Goal: Task Accomplishment & Management: Manage account settings

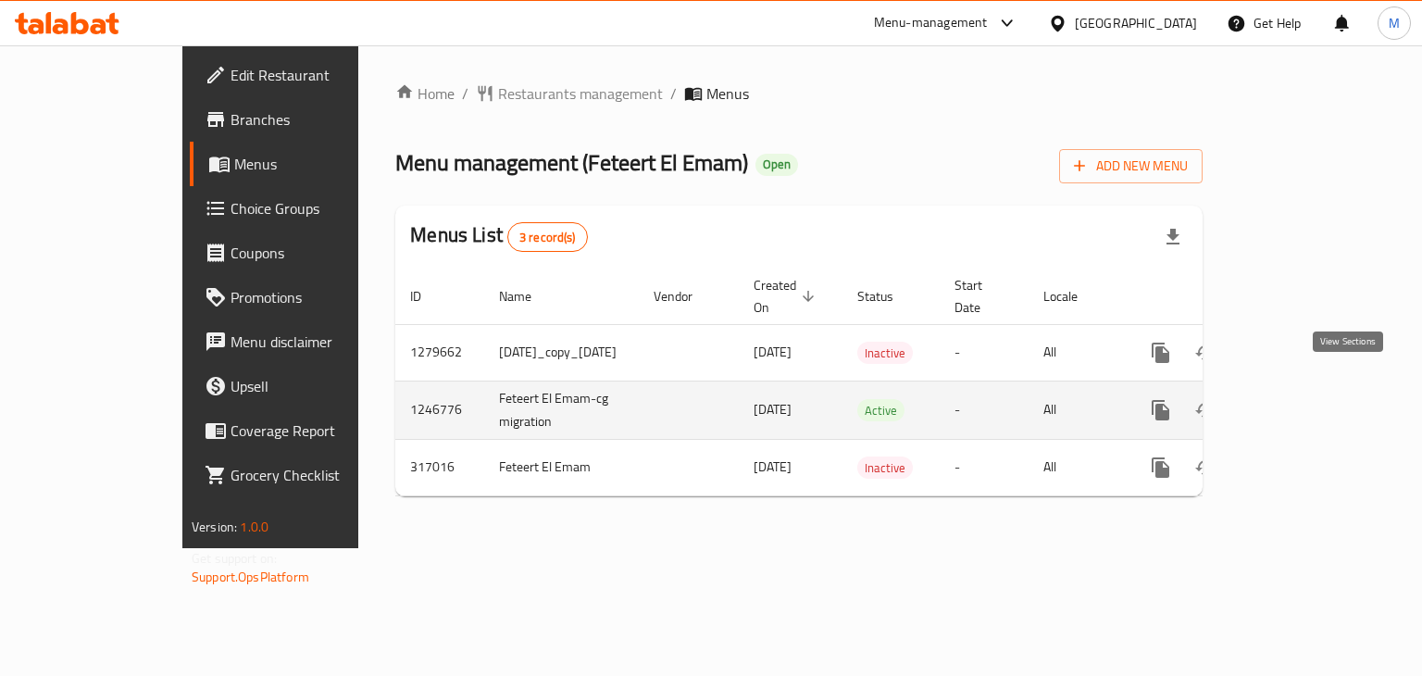
click at [1317, 393] on link "enhanced table" at bounding box center [1294, 410] width 44 height 44
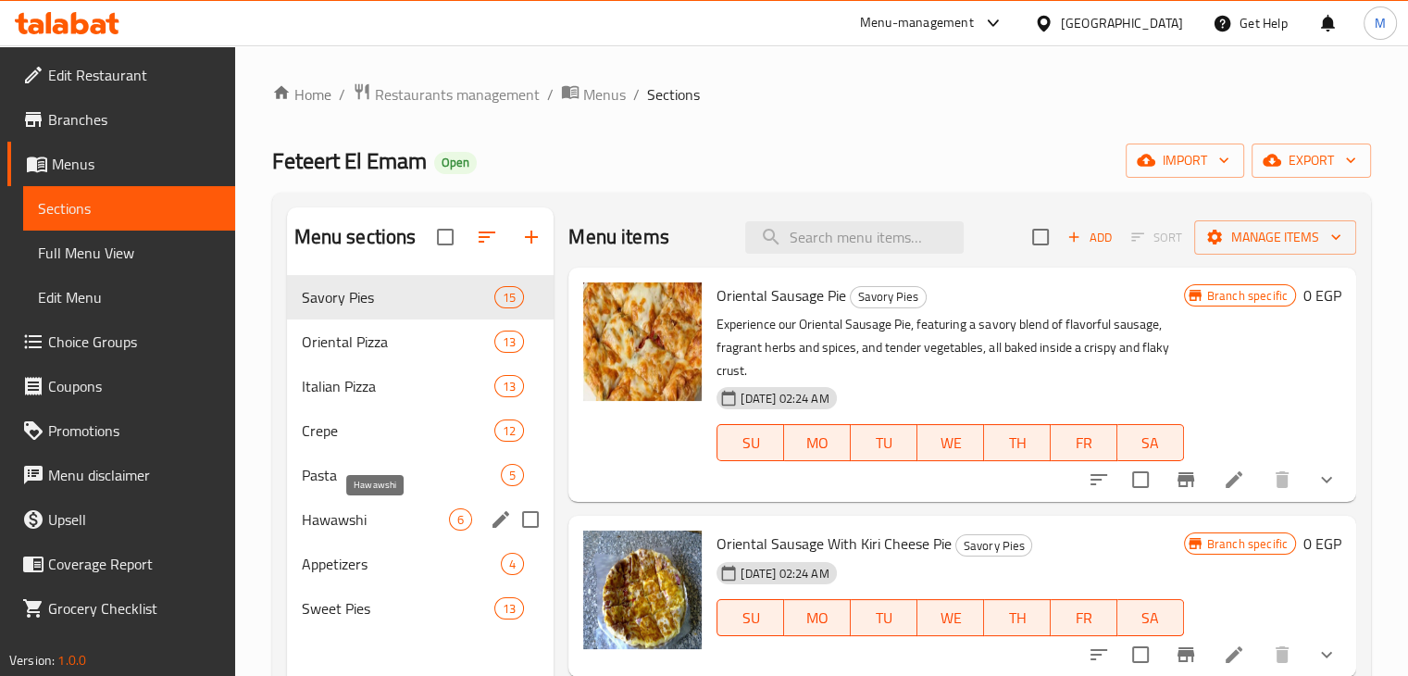
click at [409, 523] on span "Hawawshi" at bounding box center [376, 519] width 148 height 22
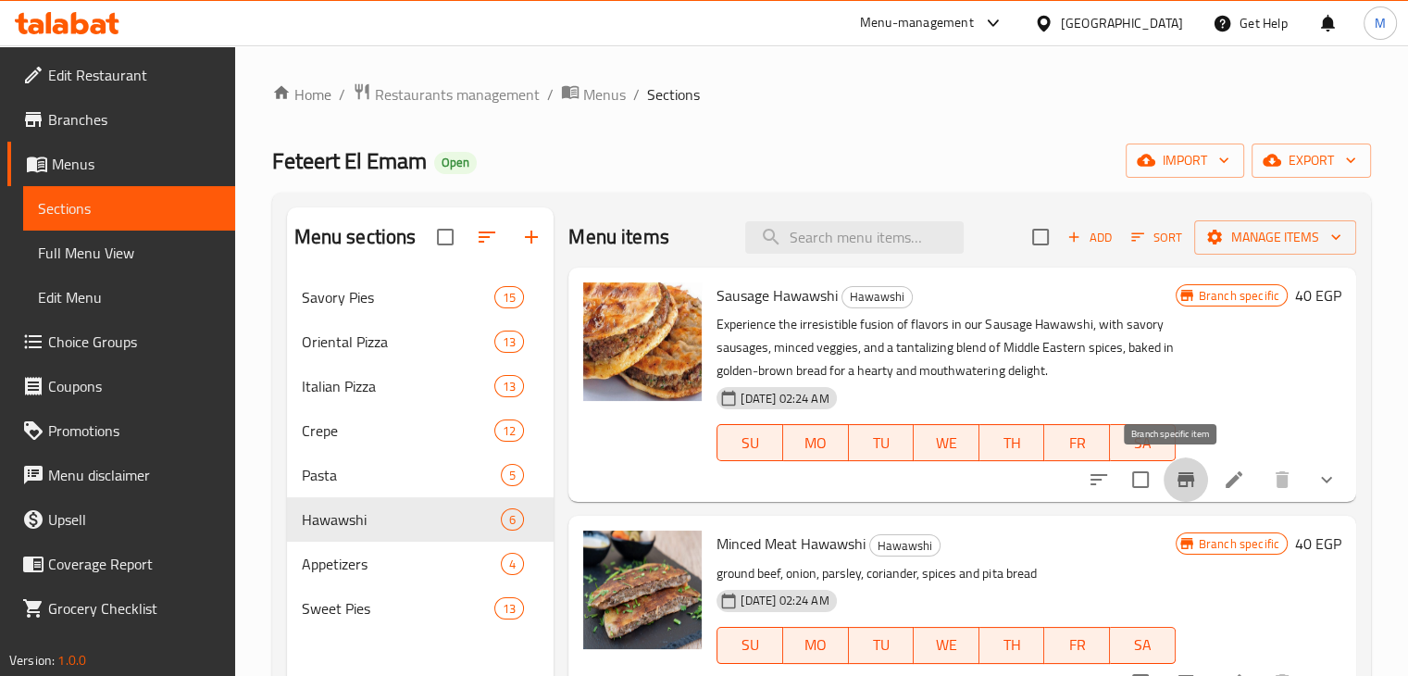
click at [1164, 486] on button "Branch-specific-item" at bounding box center [1186, 479] width 44 height 44
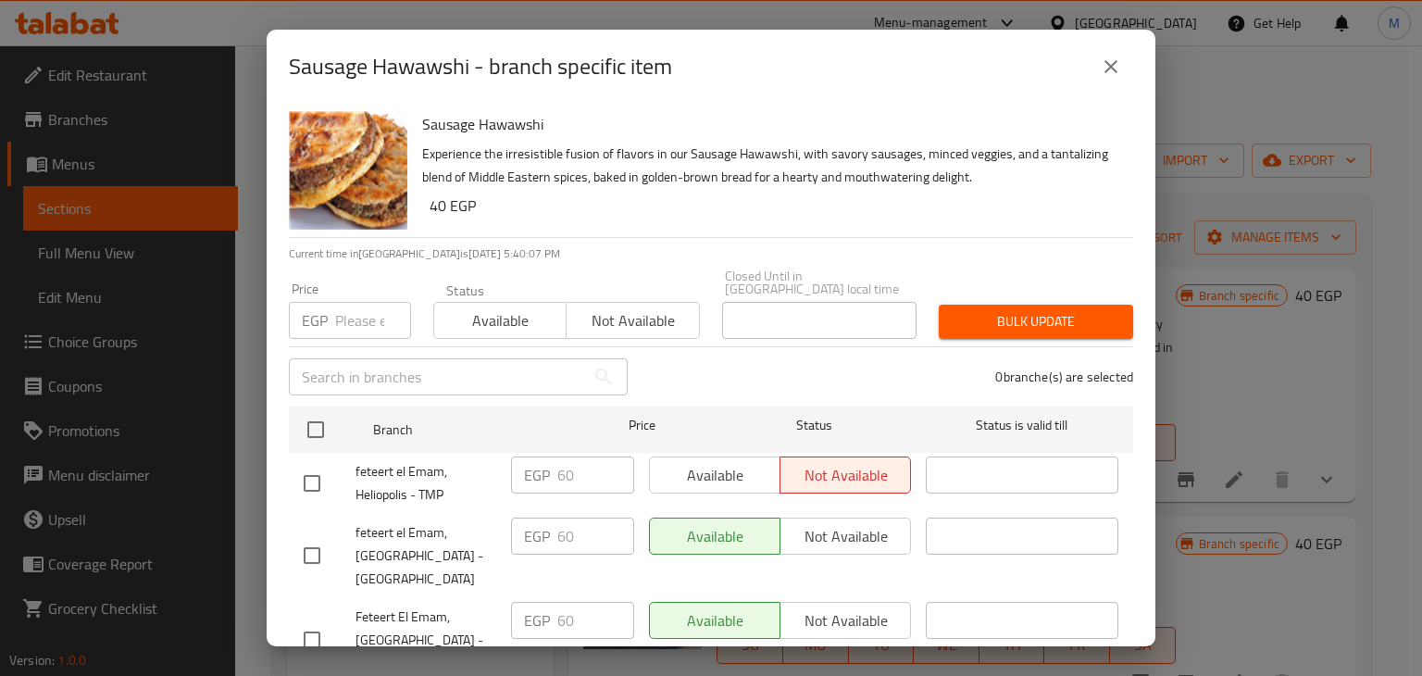
click at [295, 470] on input "checkbox" at bounding box center [312, 483] width 39 height 39
checkbox input "true"
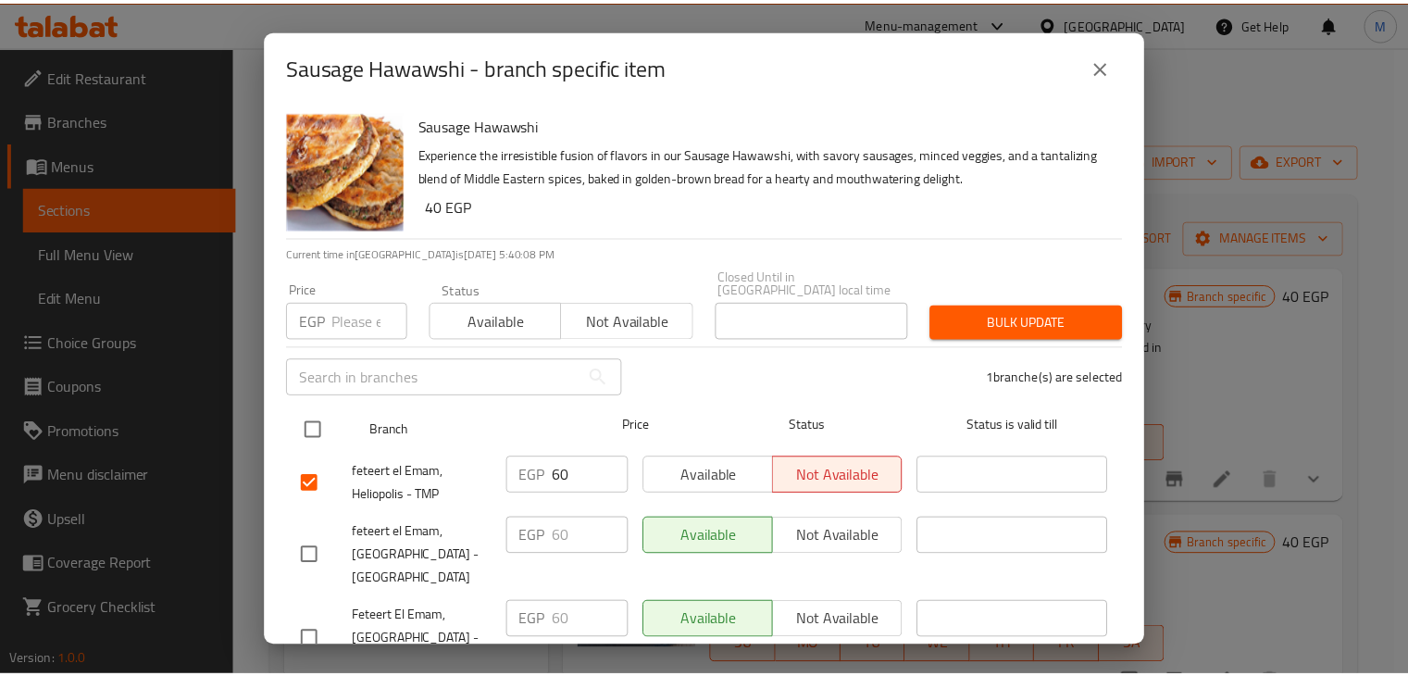
scroll to position [72, 0]
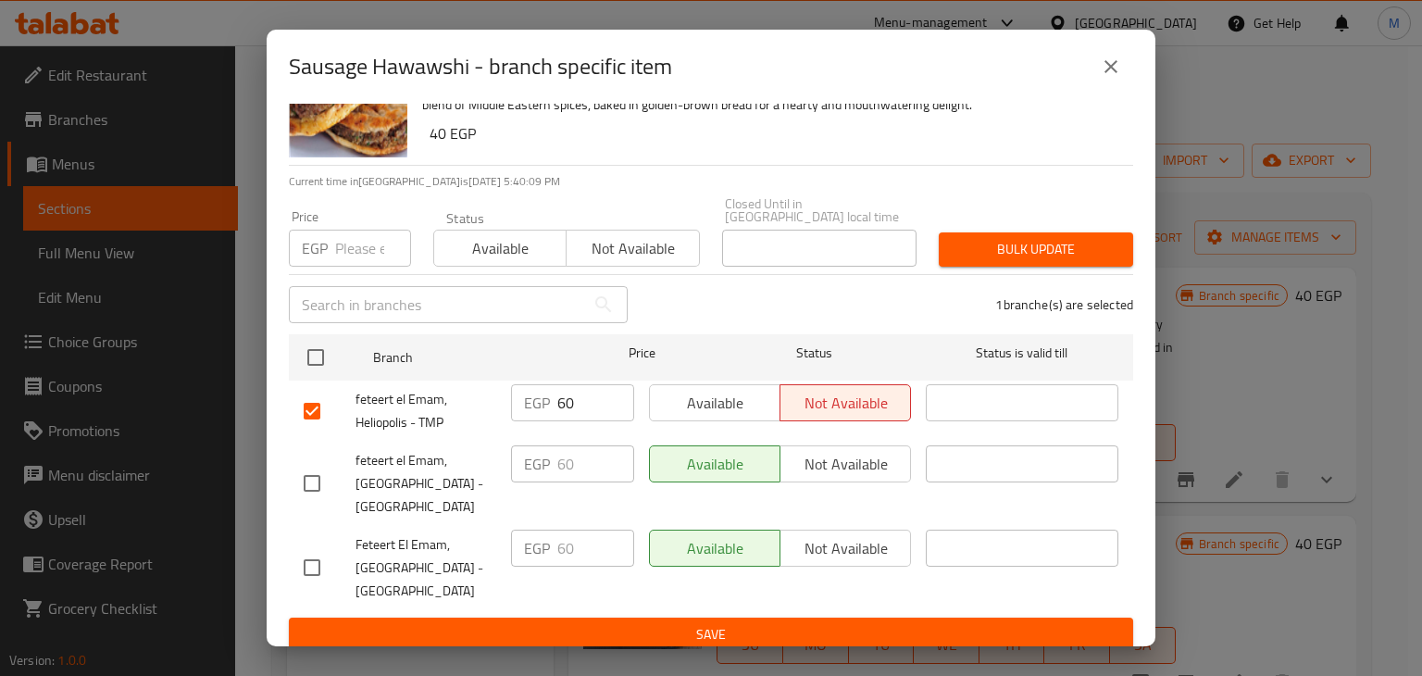
click at [520, 254] on div "Status Available Not available" at bounding box center [566, 239] width 289 height 78
click at [518, 247] on span "Available" at bounding box center [501, 248] width 118 height 27
click at [551, 627] on span "Save" at bounding box center [711, 634] width 815 height 23
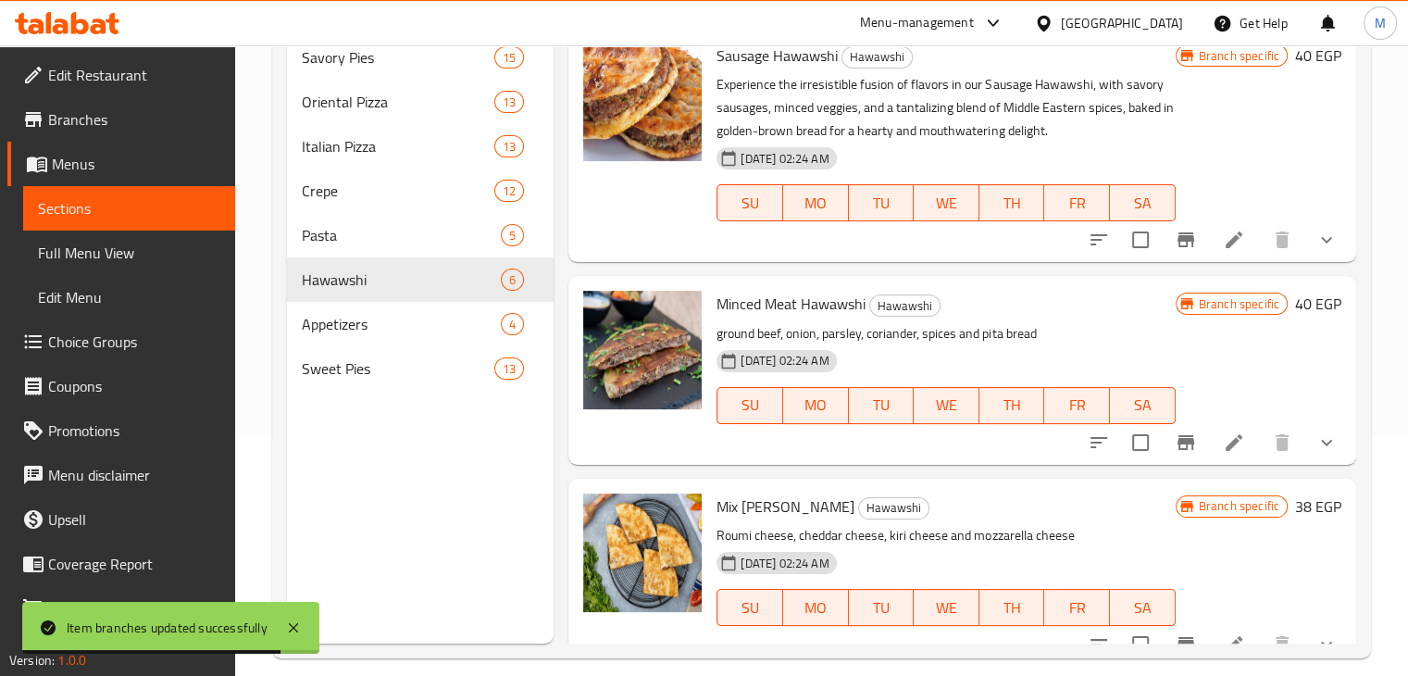
scroll to position [259, 0]
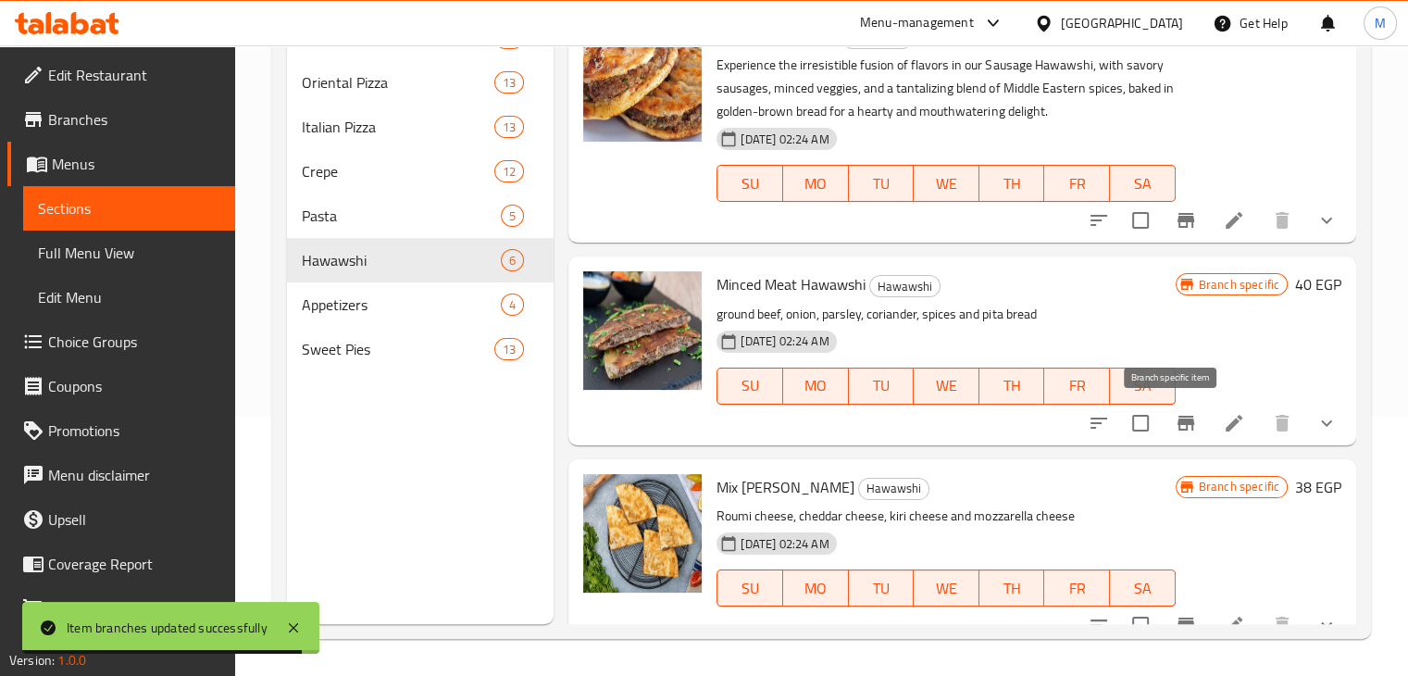
click at [1178, 412] on icon "Branch-specific-item" at bounding box center [1186, 423] width 22 height 22
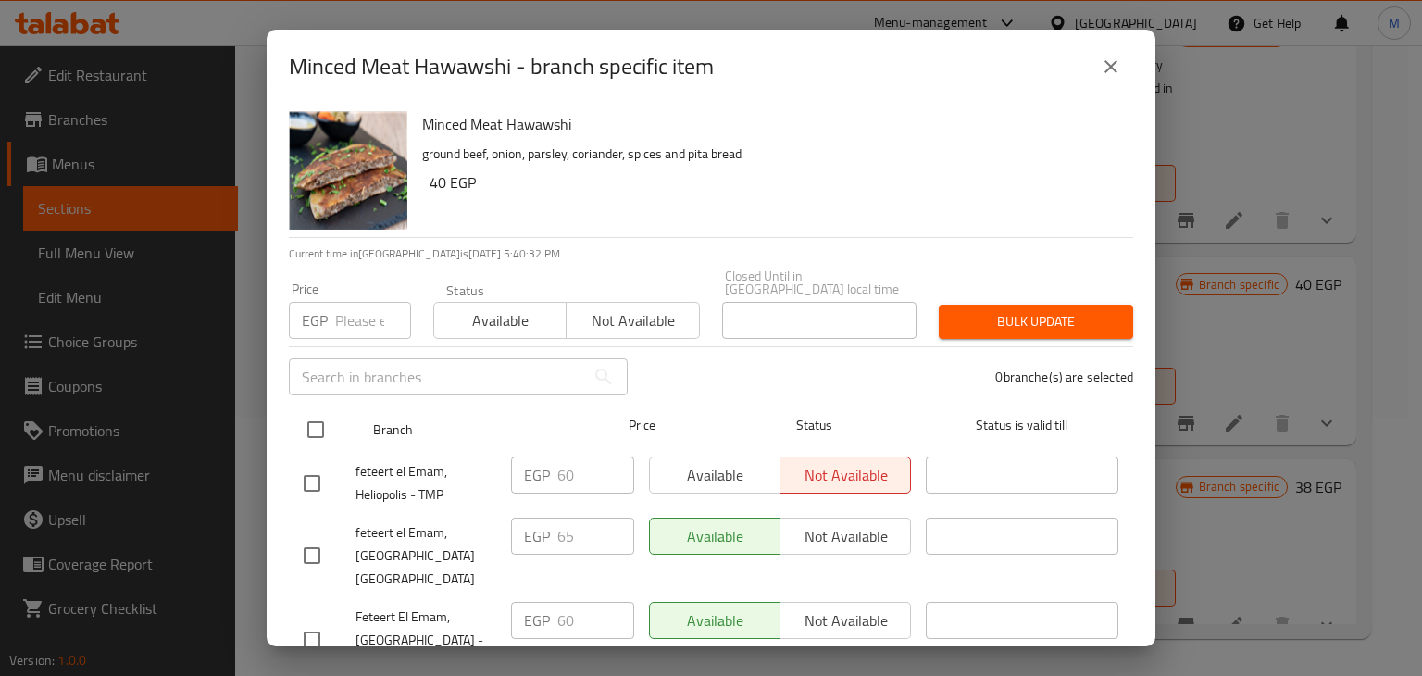
click at [306, 410] on input "checkbox" at bounding box center [315, 429] width 39 height 39
checkbox input "true"
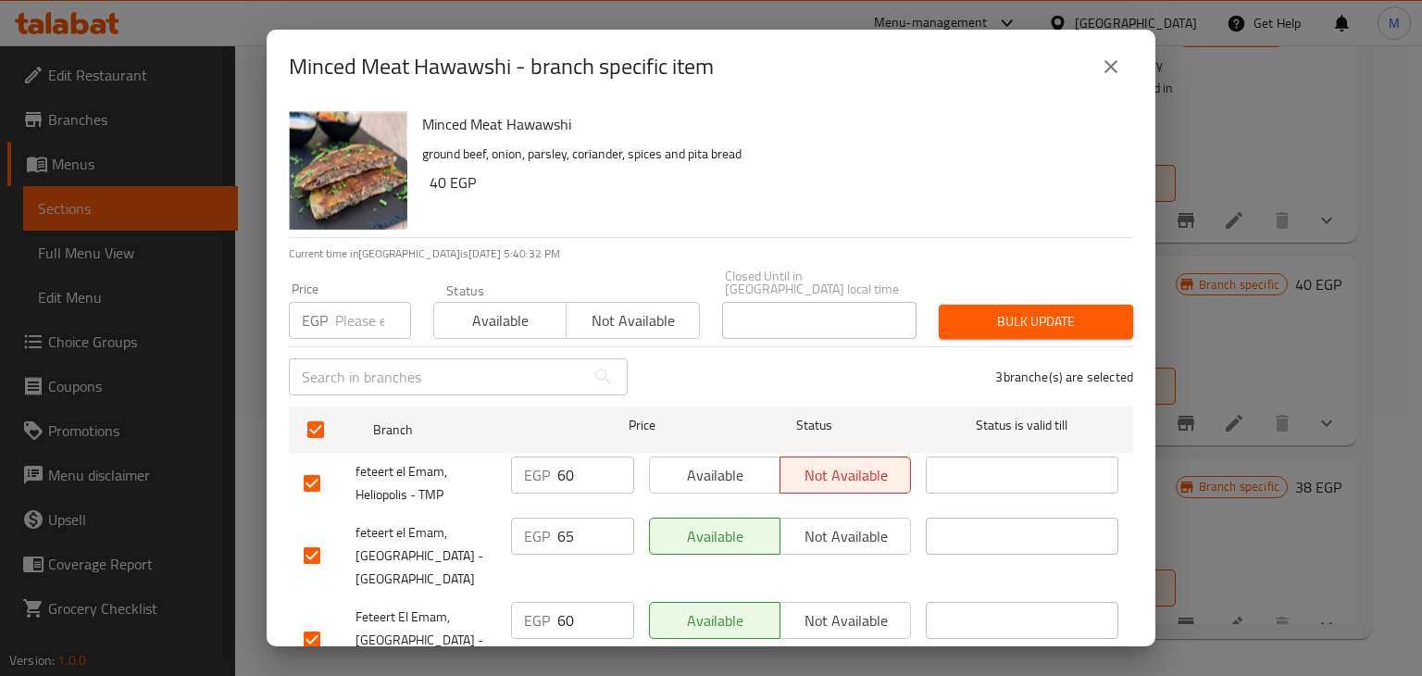
click at [517, 308] on span "Available" at bounding box center [501, 320] width 118 height 27
click at [1004, 328] on div "Bulk update" at bounding box center [1036, 321] width 217 height 56
click at [1009, 322] on button "Bulk update" at bounding box center [1036, 322] width 194 height 34
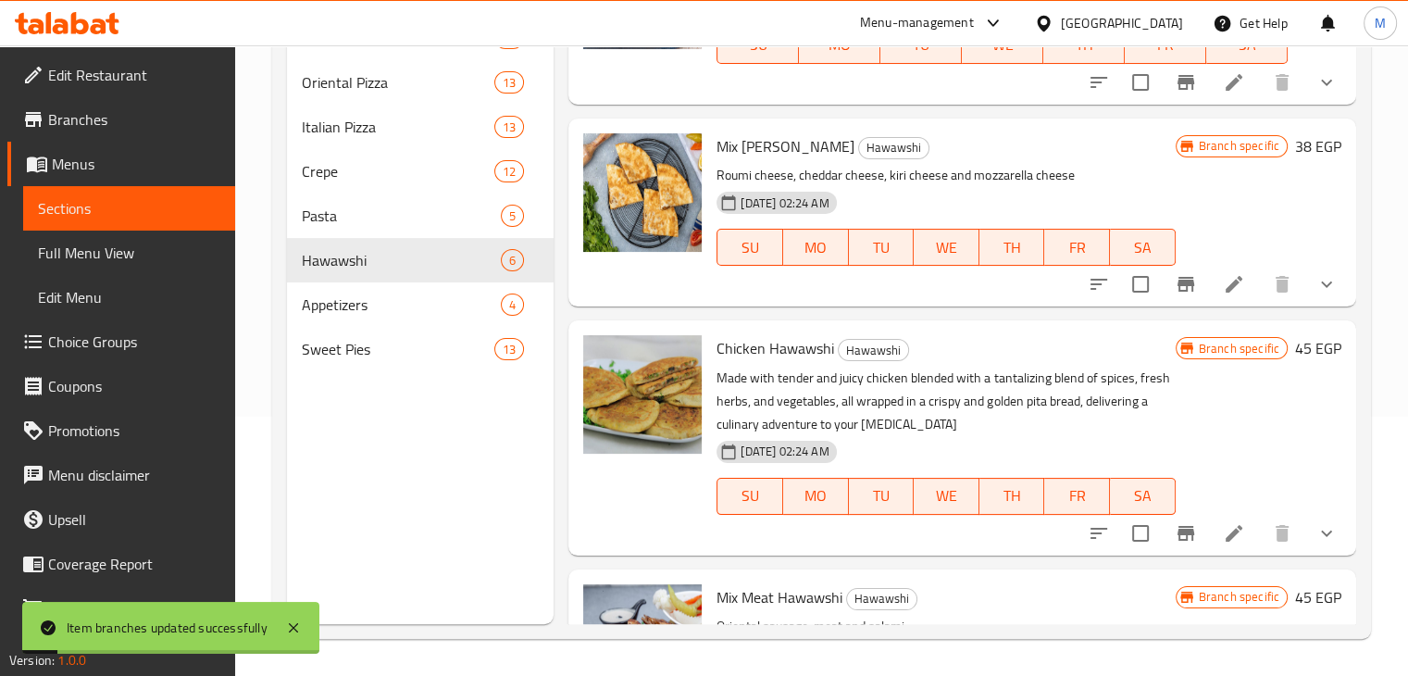
scroll to position [343, 0]
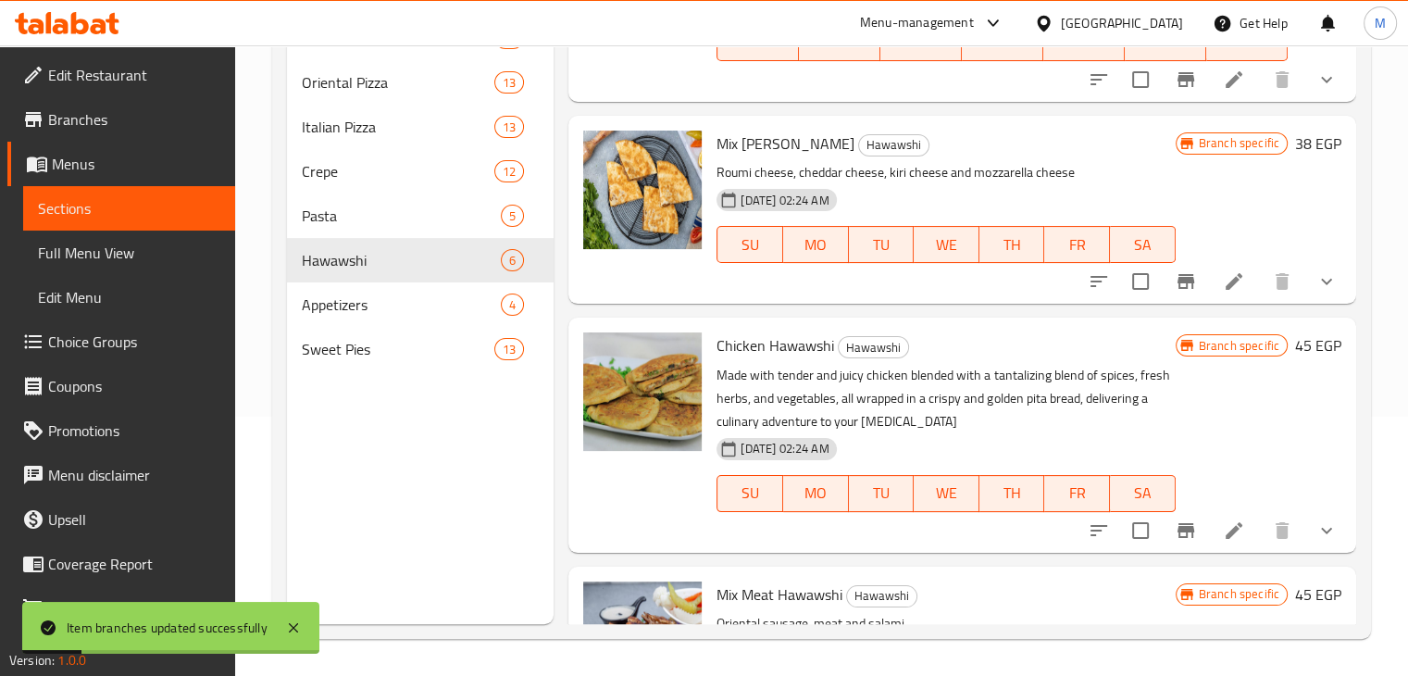
click at [1183, 290] on button "Branch-specific-item" at bounding box center [1186, 281] width 44 height 44
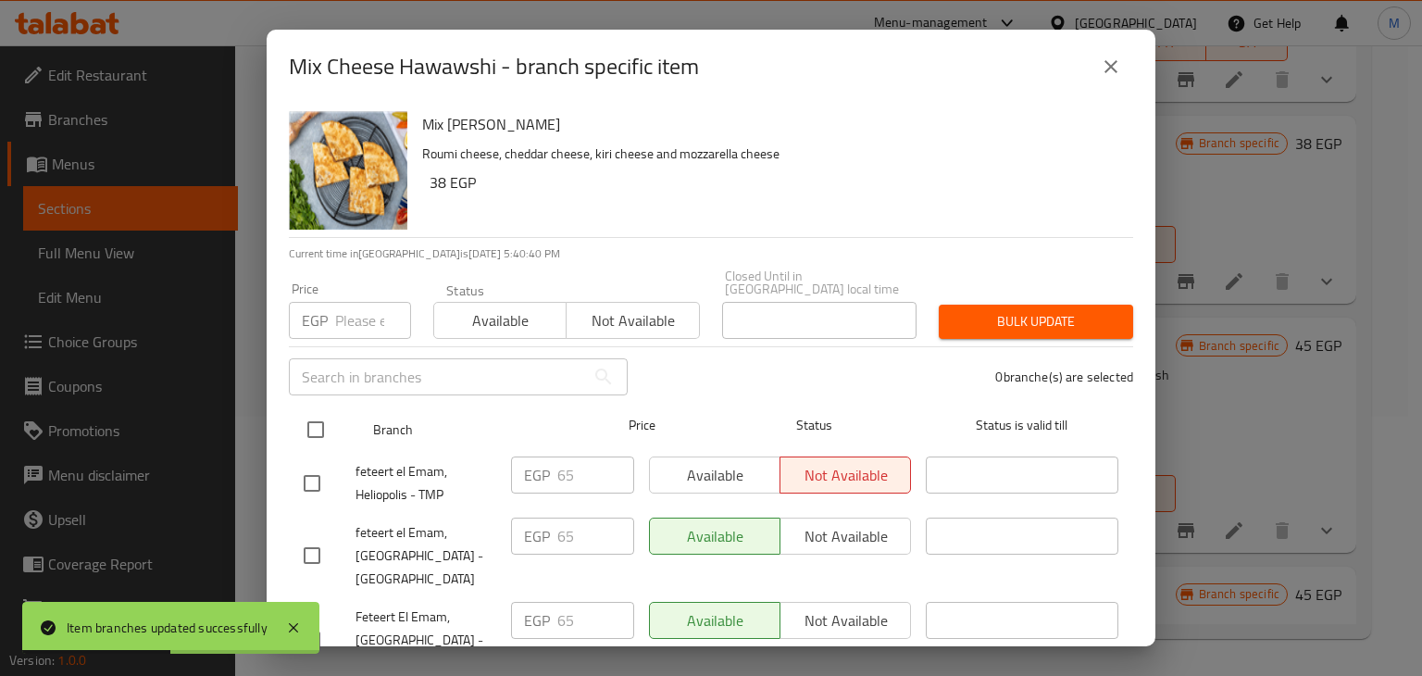
click at [326, 411] on input "checkbox" at bounding box center [315, 429] width 39 height 39
checkbox input "true"
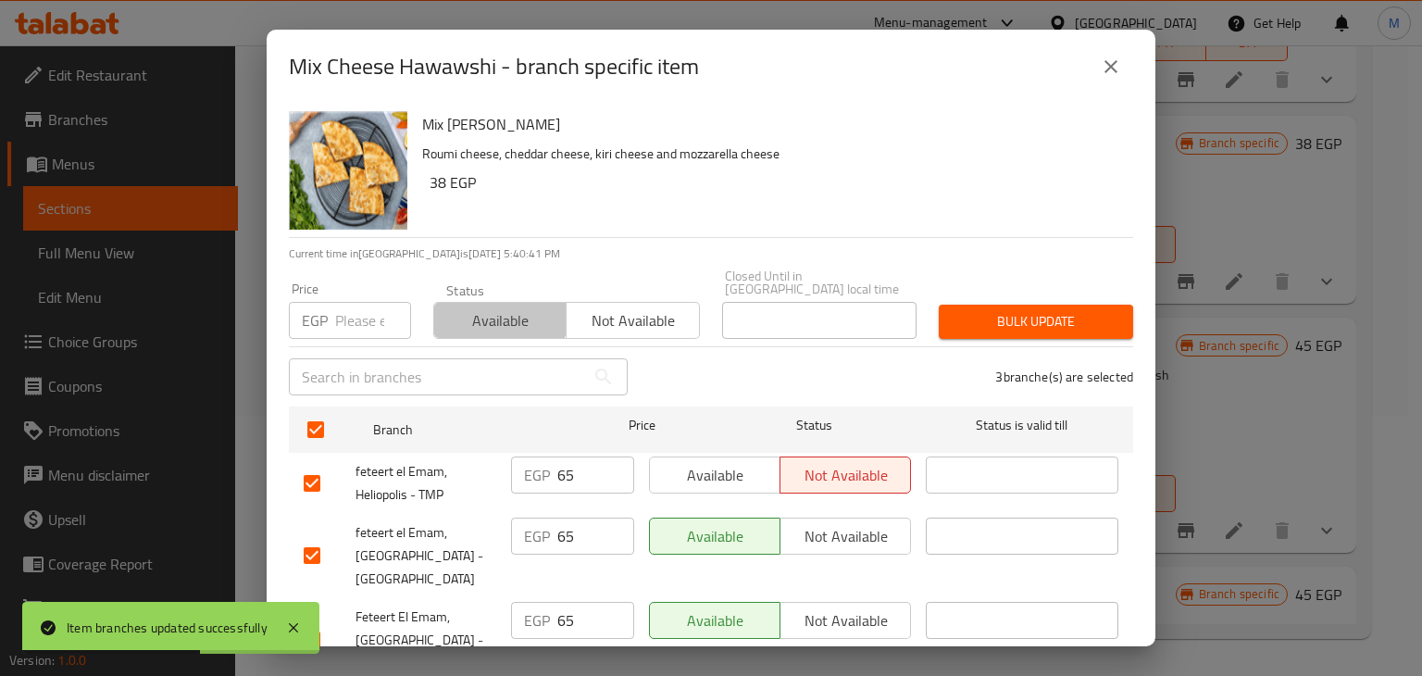
click at [474, 307] on span "Available" at bounding box center [501, 320] width 118 height 27
click at [965, 312] on span "Bulk update" at bounding box center [1036, 321] width 165 height 23
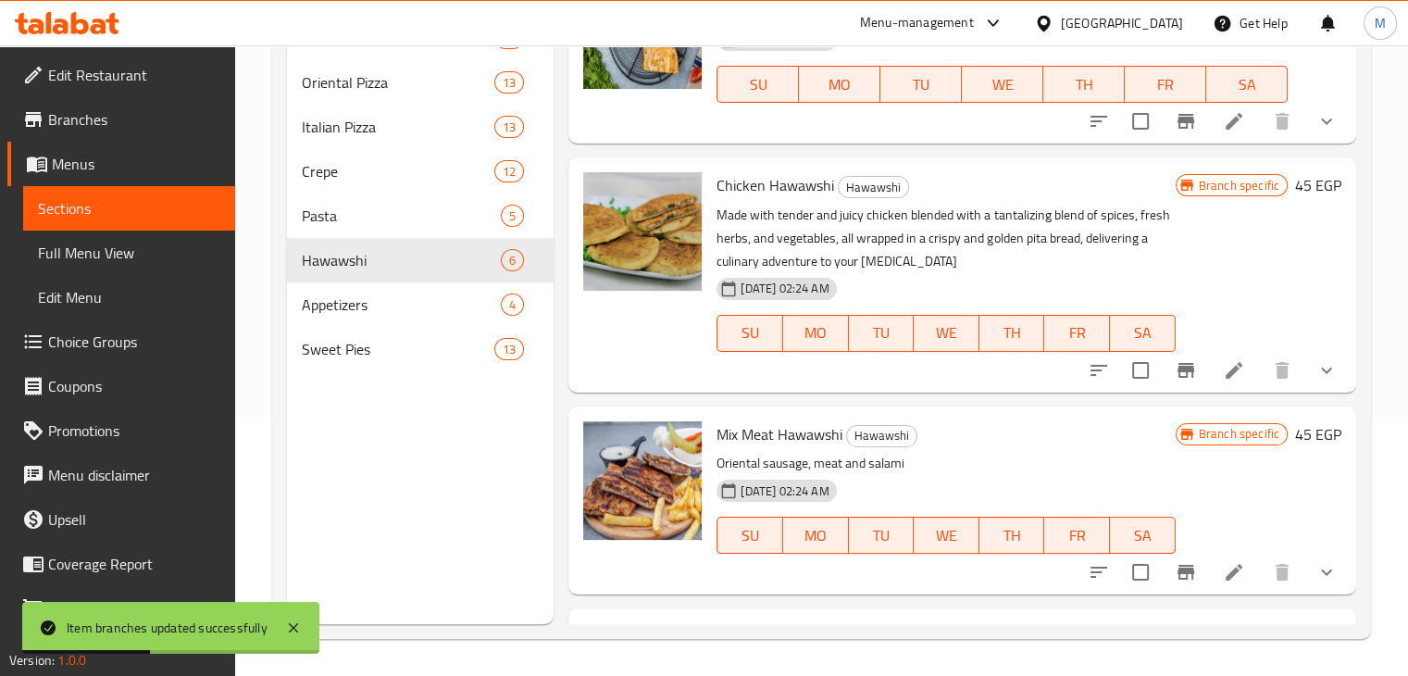
scroll to position [510, 0]
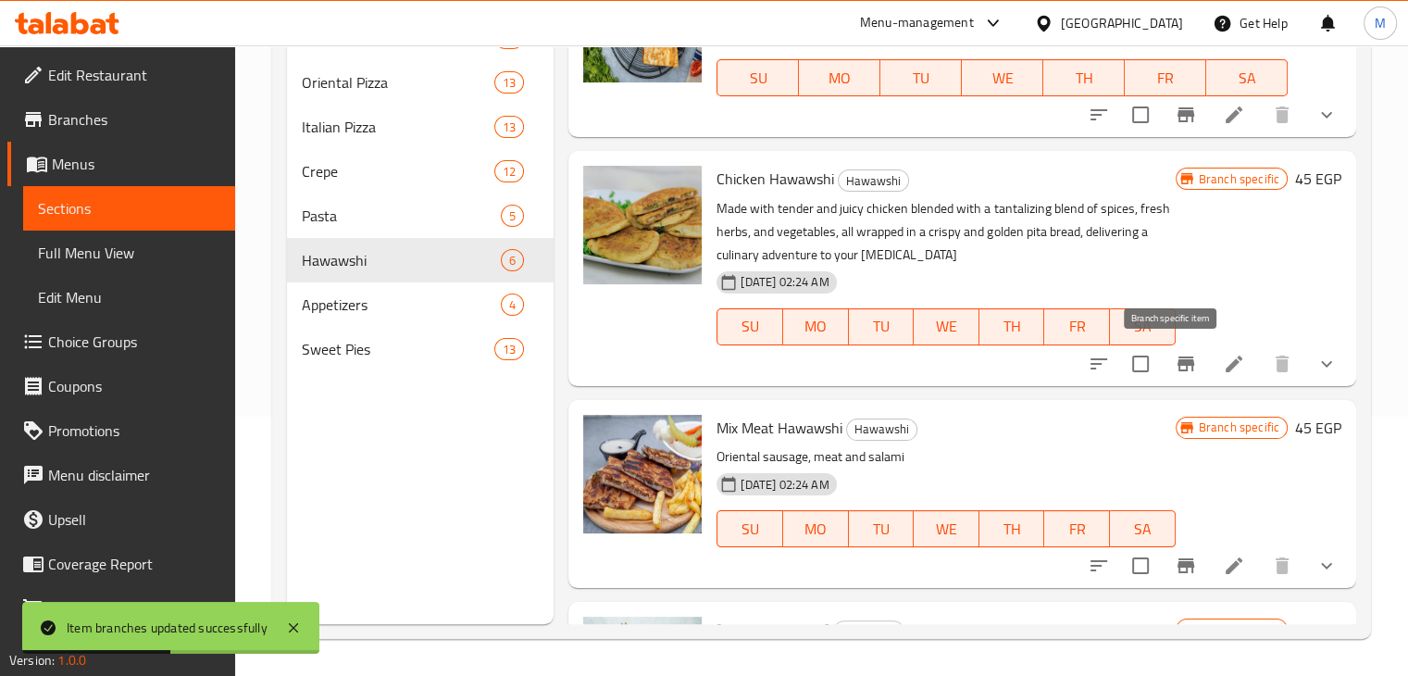
click at [1178, 356] on icon "Branch-specific-item" at bounding box center [1186, 363] width 17 height 15
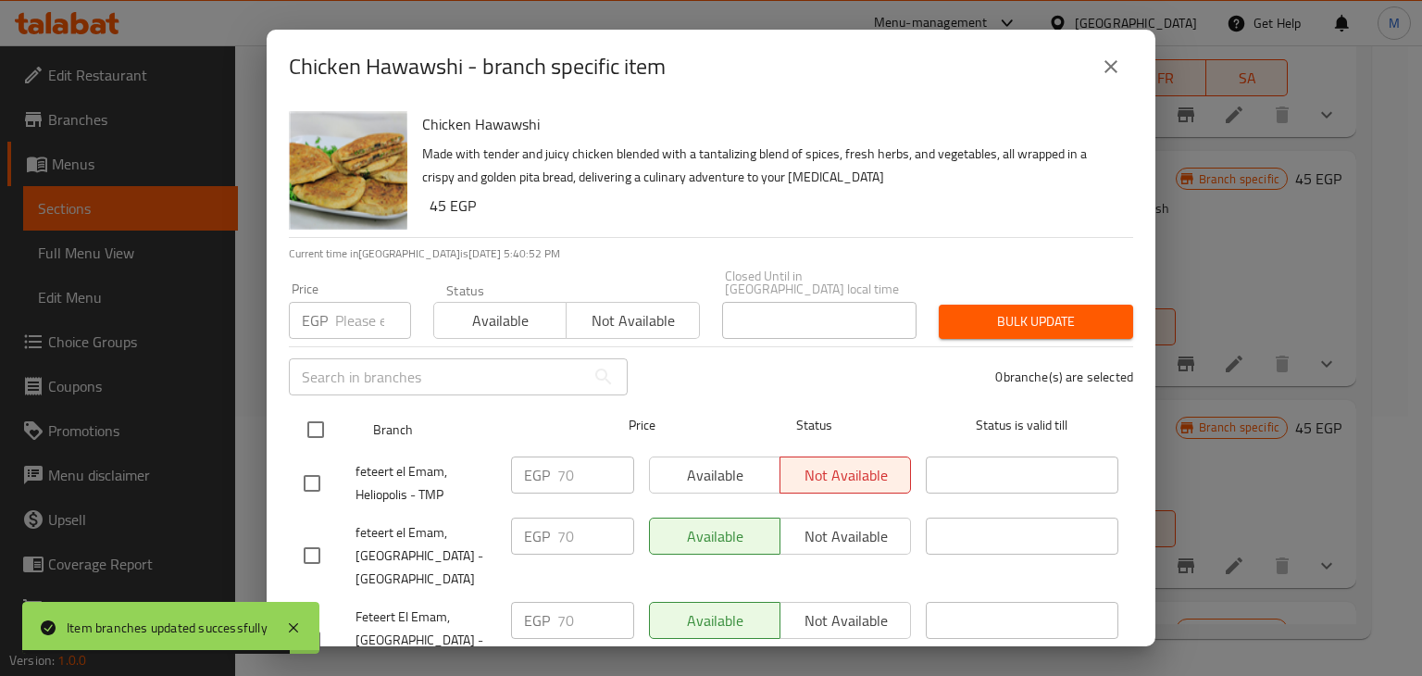
click at [316, 410] on input "checkbox" at bounding box center [315, 429] width 39 height 39
checkbox input "true"
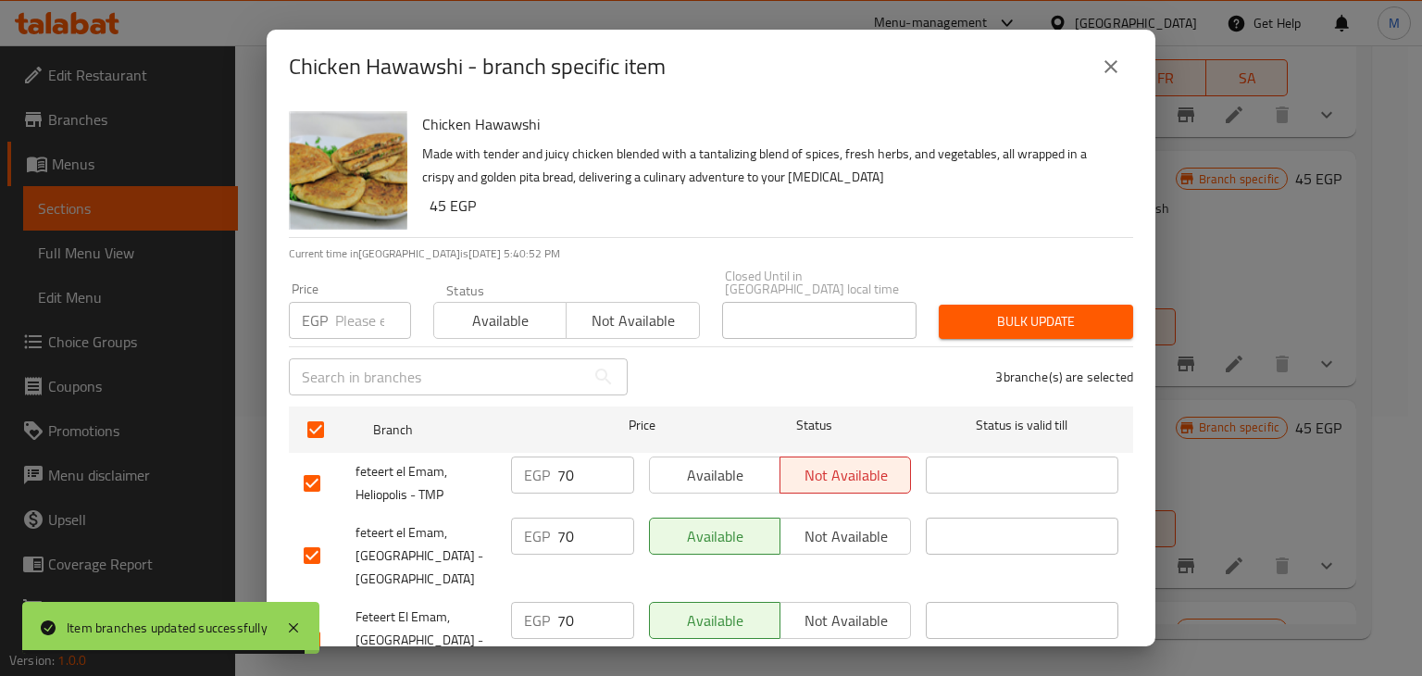
click at [540, 307] on span "Available" at bounding box center [501, 320] width 118 height 27
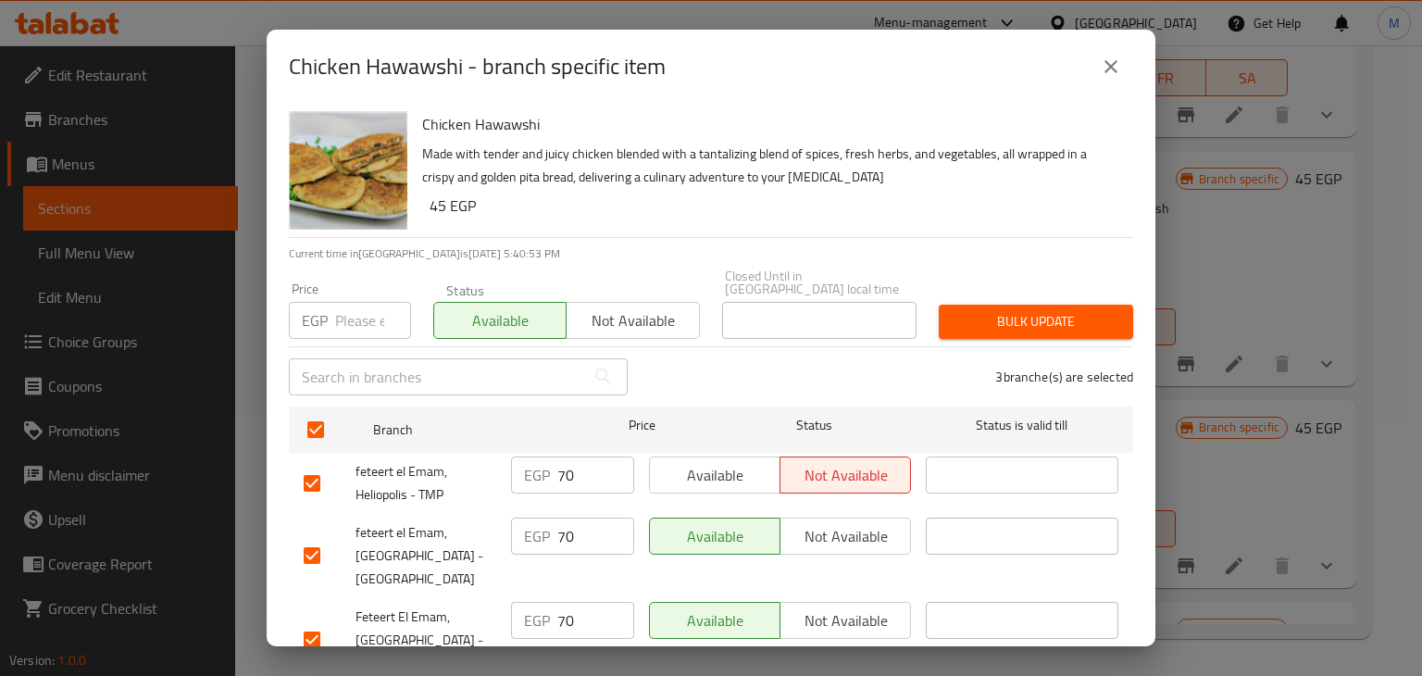
click at [1027, 316] on span "Bulk update" at bounding box center [1036, 321] width 165 height 23
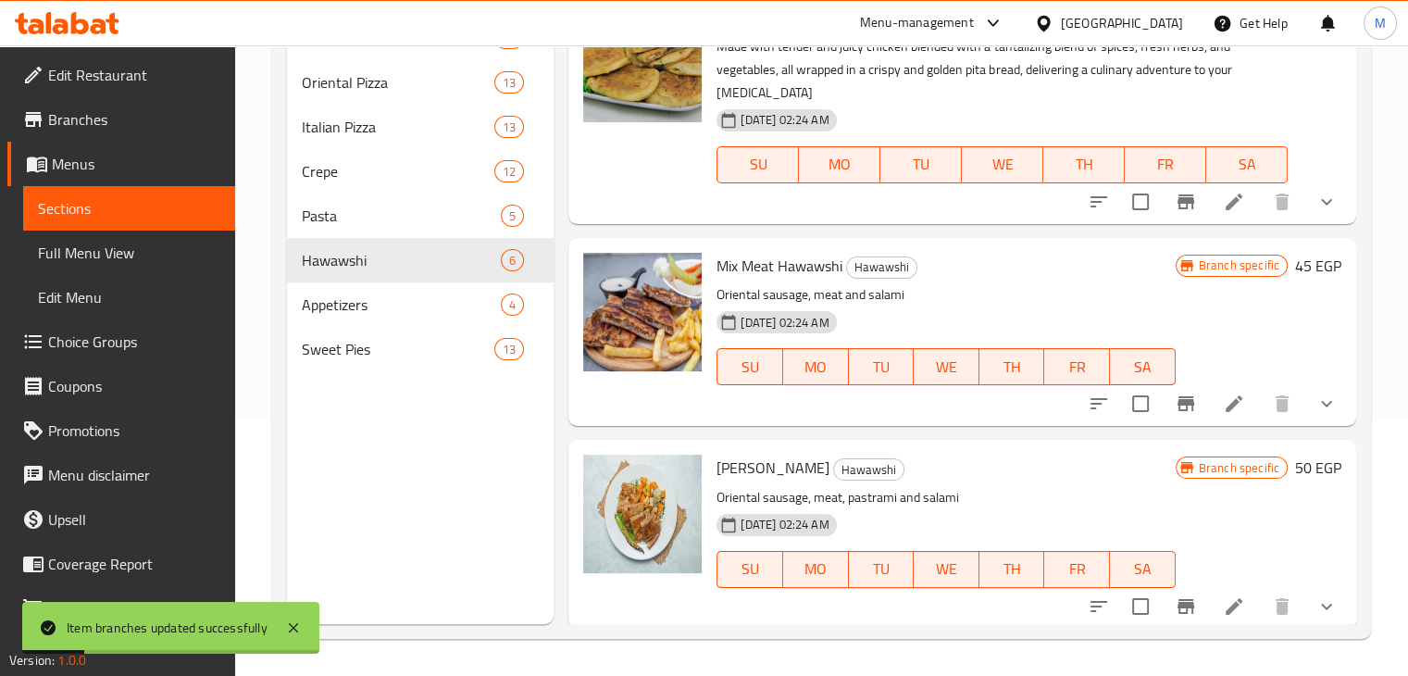
scroll to position [677, 0]
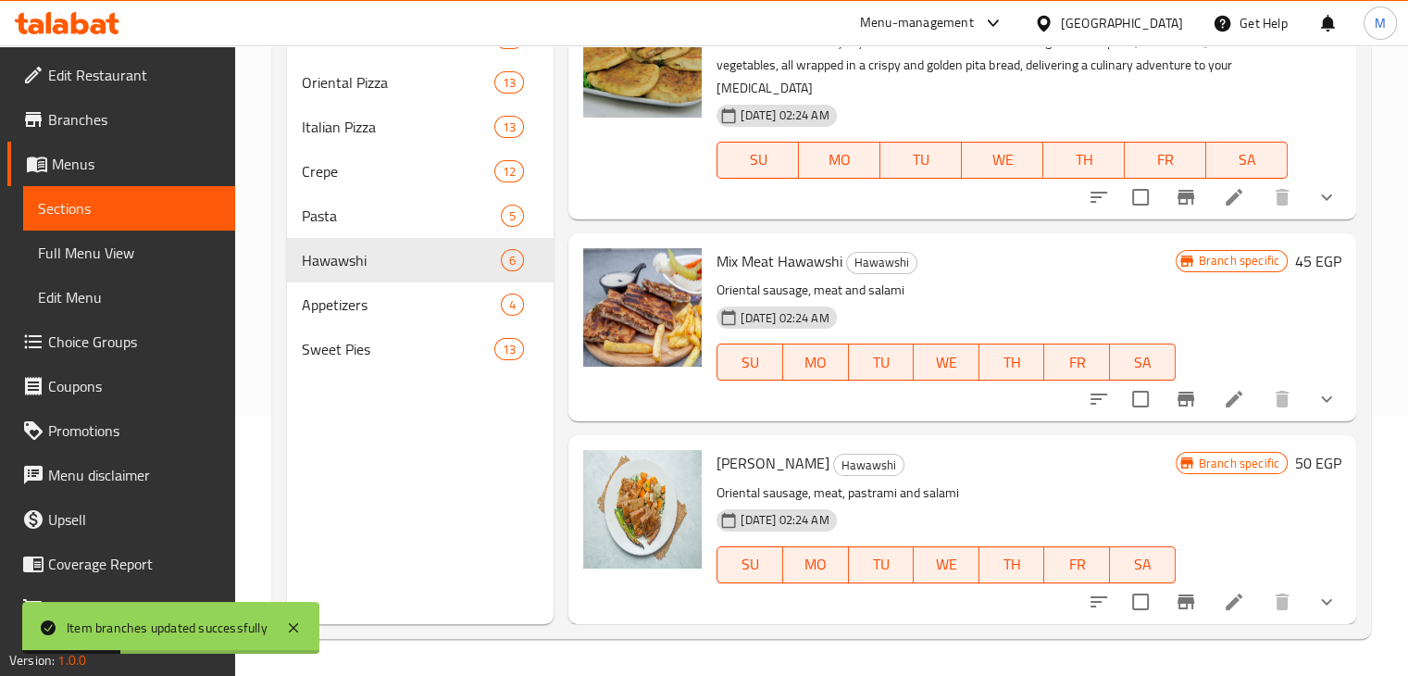
click at [1181, 412] on button "Branch-specific-item" at bounding box center [1186, 399] width 44 height 44
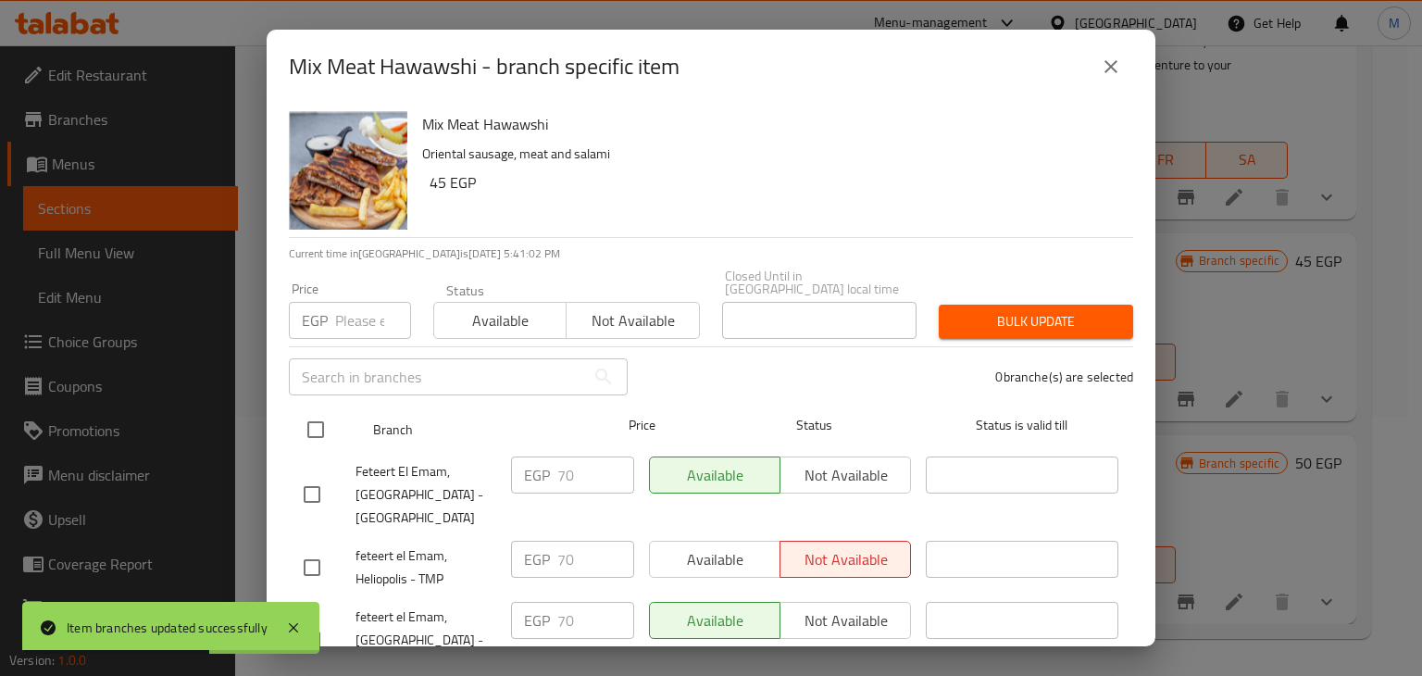
click at [327, 415] on input "checkbox" at bounding box center [315, 429] width 39 height 39
checkbox input "true"
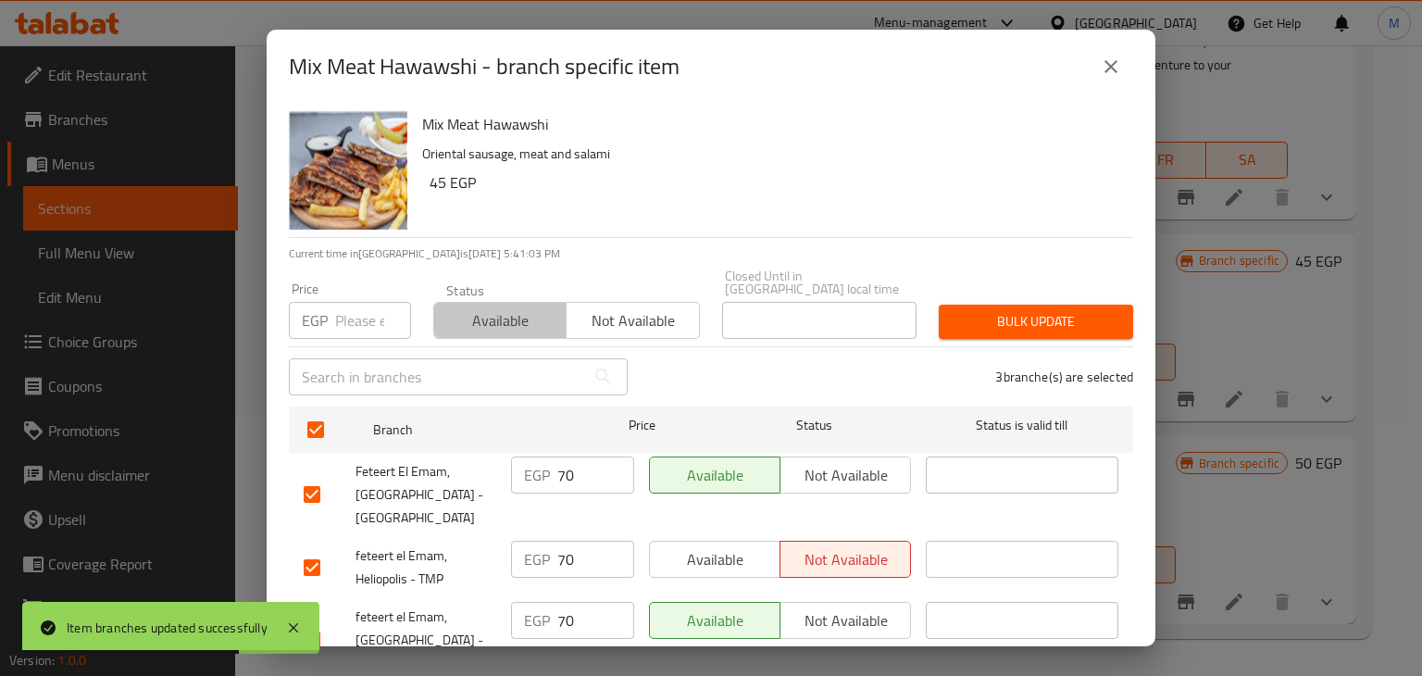
click at [525, 307] on span "Available" at bounding box center [501, 320] width 118 height 27
click at [1012, 310] on span "Bulk update" at bounding box center [1036, 321] width 165 height 23
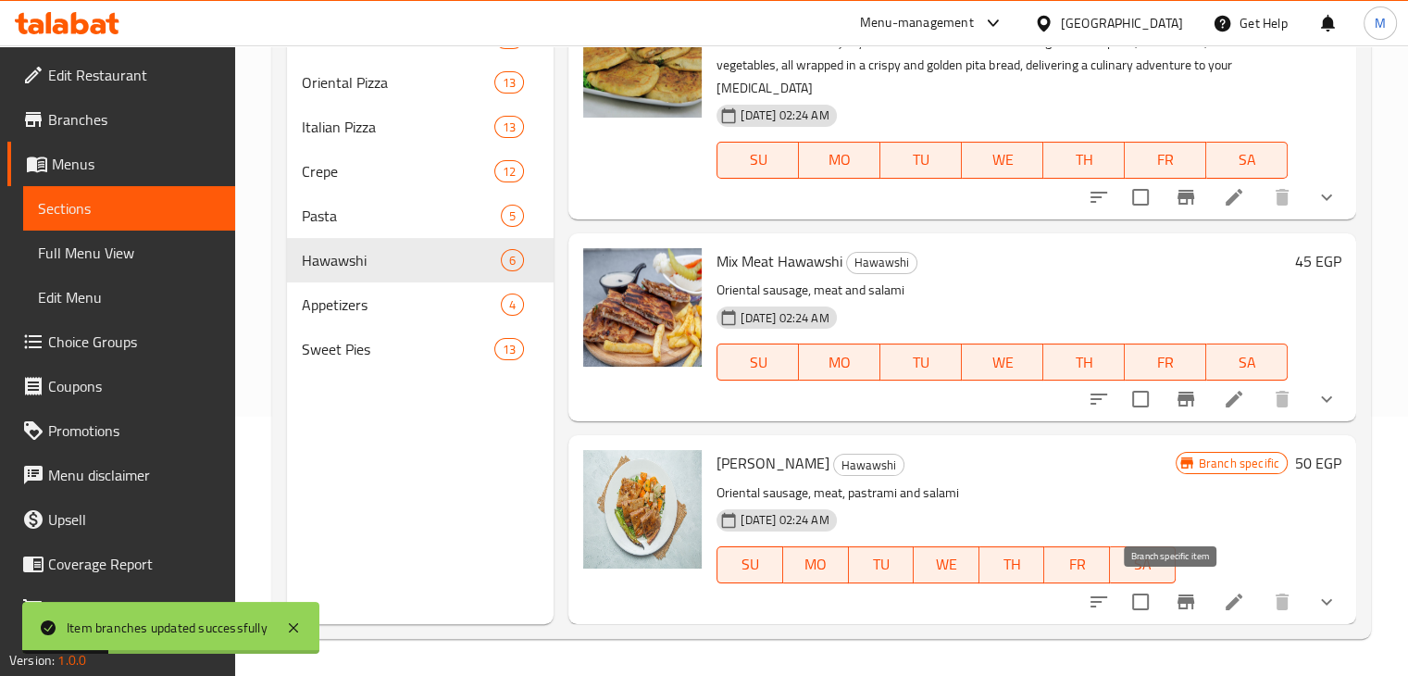
click at [1179, 611] on icon "Branch-specific-item" at bounding box center [1186, 602] width 22 height 22
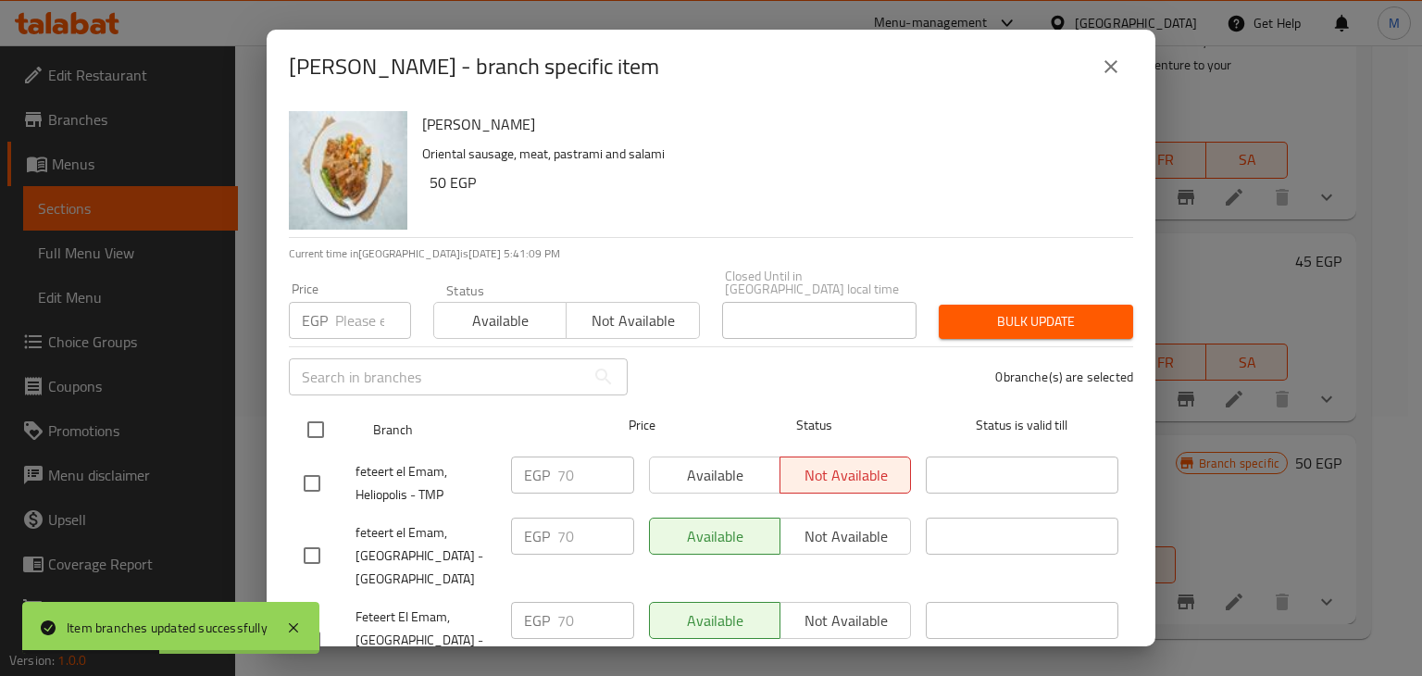
click at [304, 403] on div at bounding box center [330, 430] width 69 height 54
click at [308, 416] on input "checkbox" at bounding box center [315, 429] width 39 height 39
checkbox input "true"
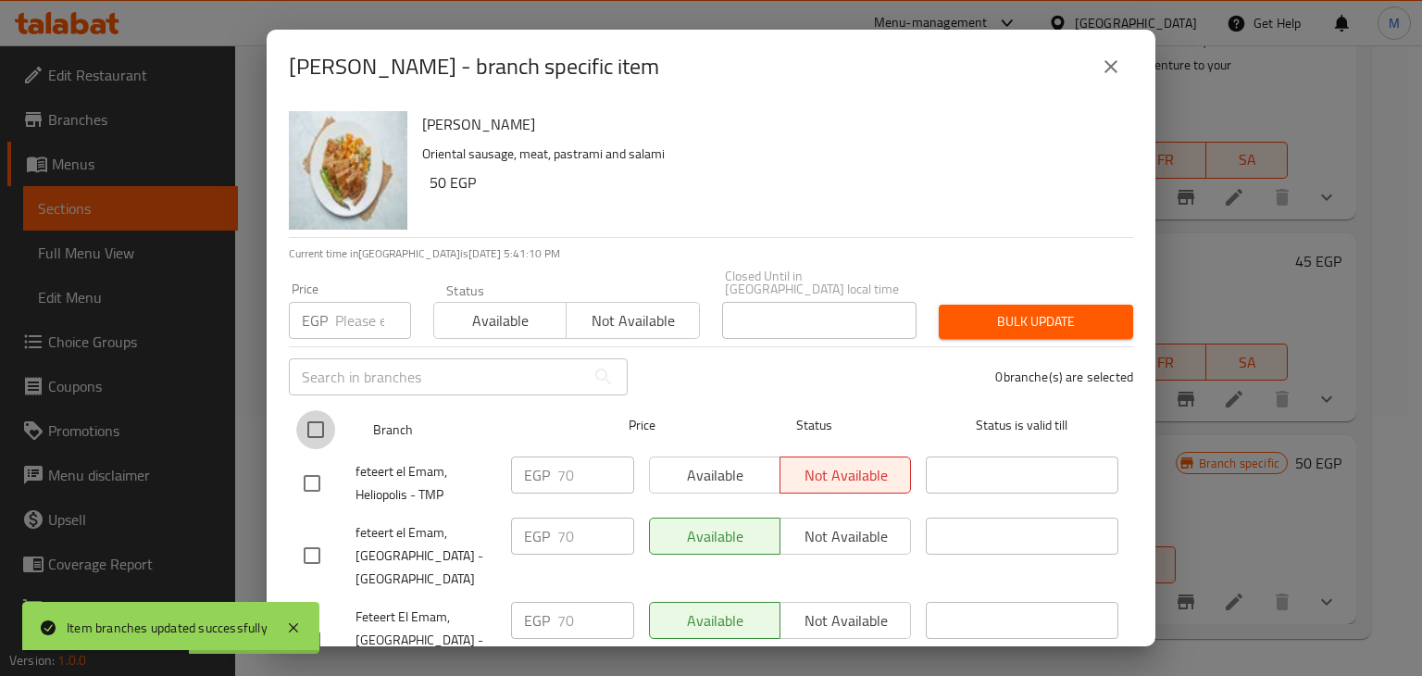
checkbox input "true"
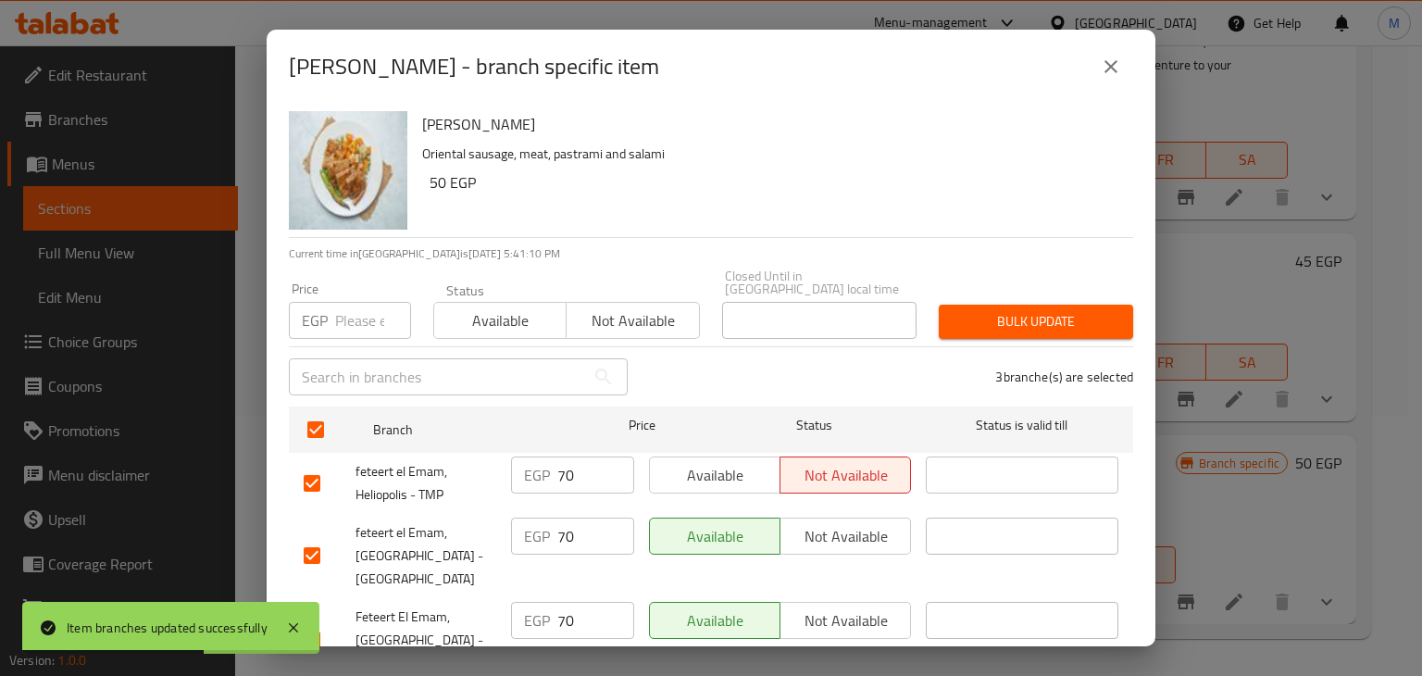
click at [482, 307] on span "Available" at bounding box center [501, 320] width 118 height 27
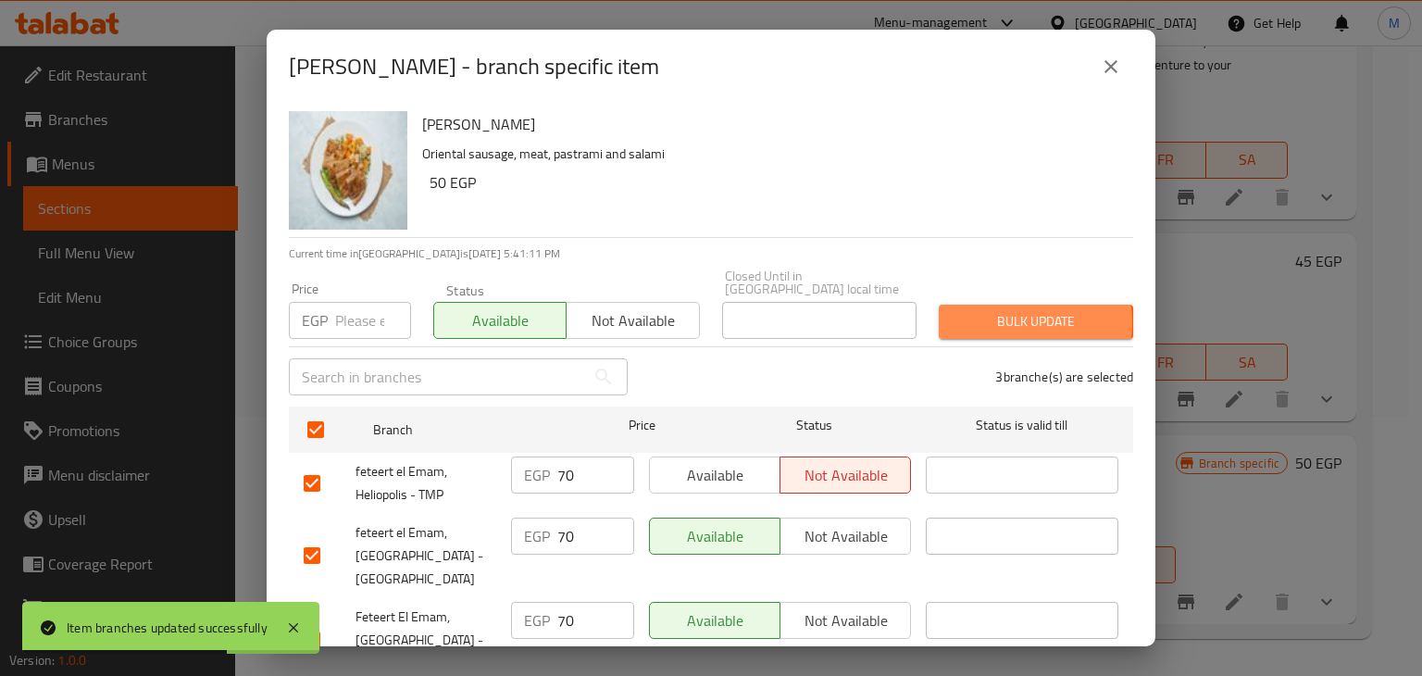
click at [1011, 310] on span "Bulk update" at bounding box center [1036, 321] width 165 height 23
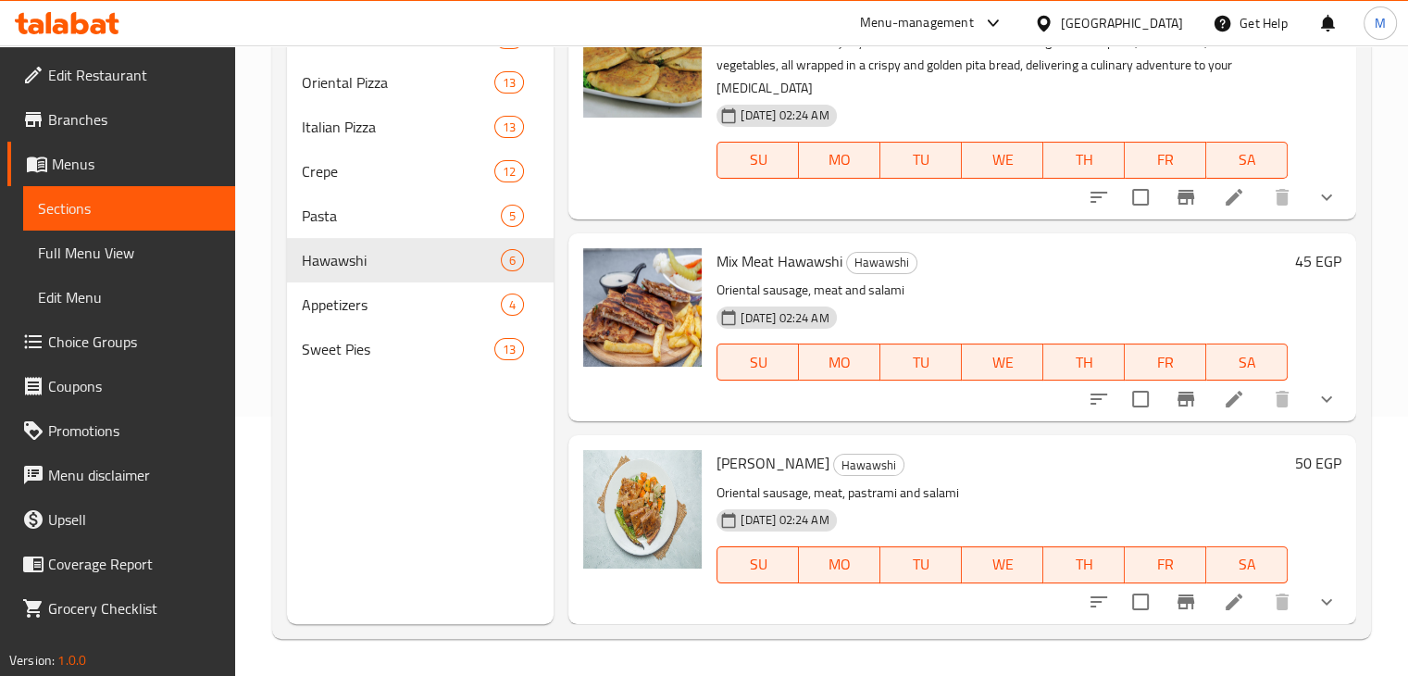
click at [64, 16] on icon at bounding box center [67, 23] width 105 height 22
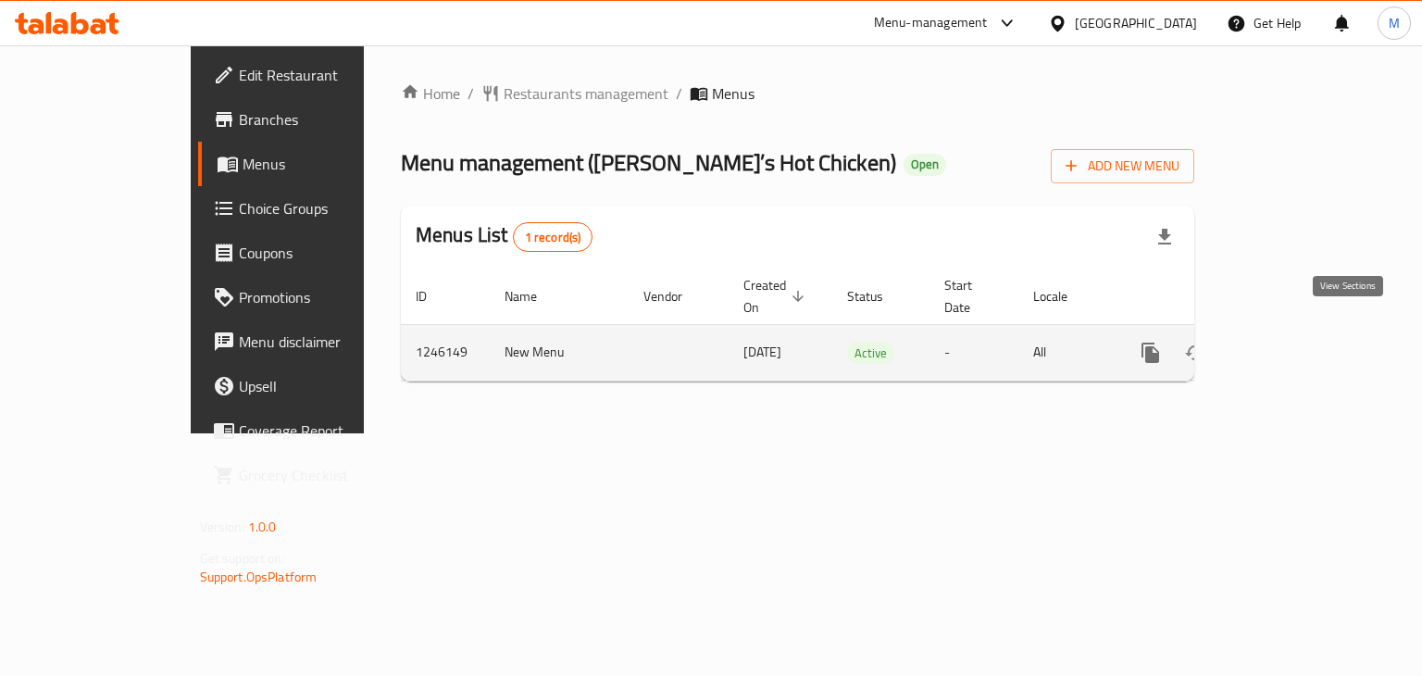
click at [1295, 342] on icon "enhanced table" at bounding box center [1284, 353] width 22 height 22
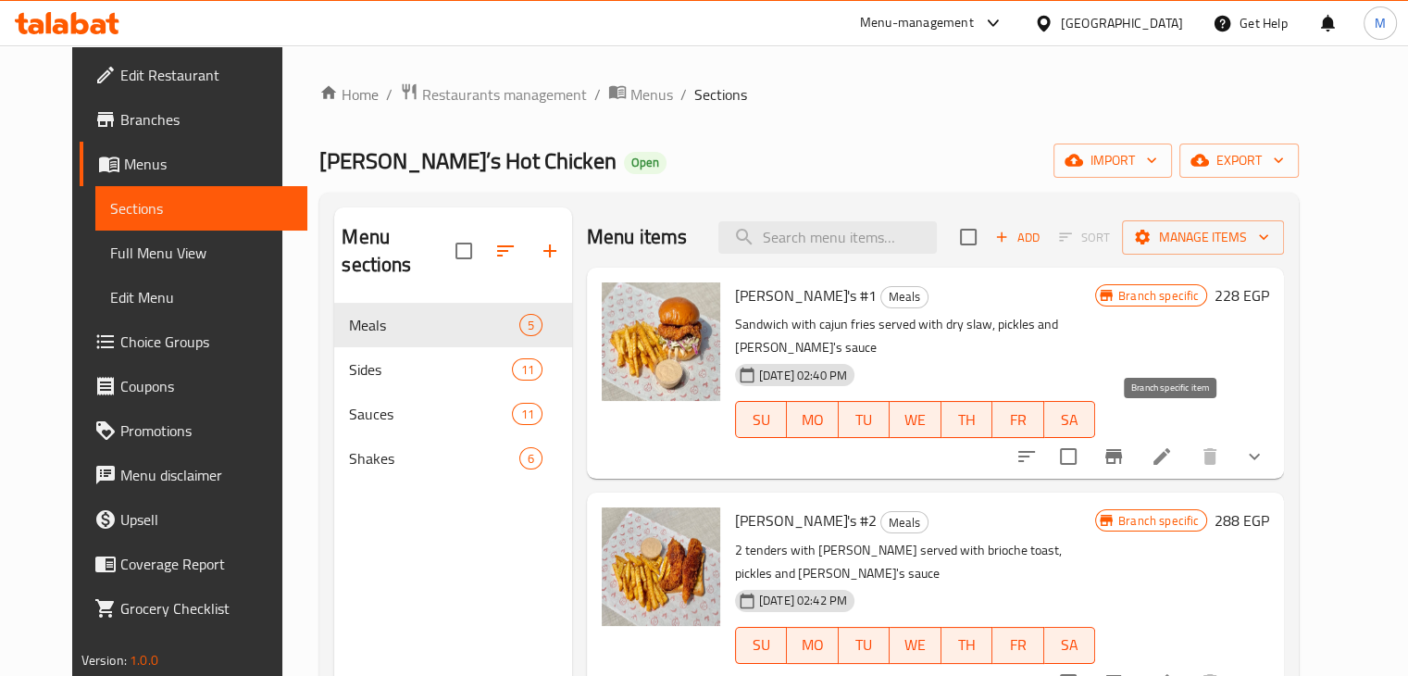
click at [1122, 449] on icon "Branch-specific-item" at bounding box center [1113, 456] width 17 height 15
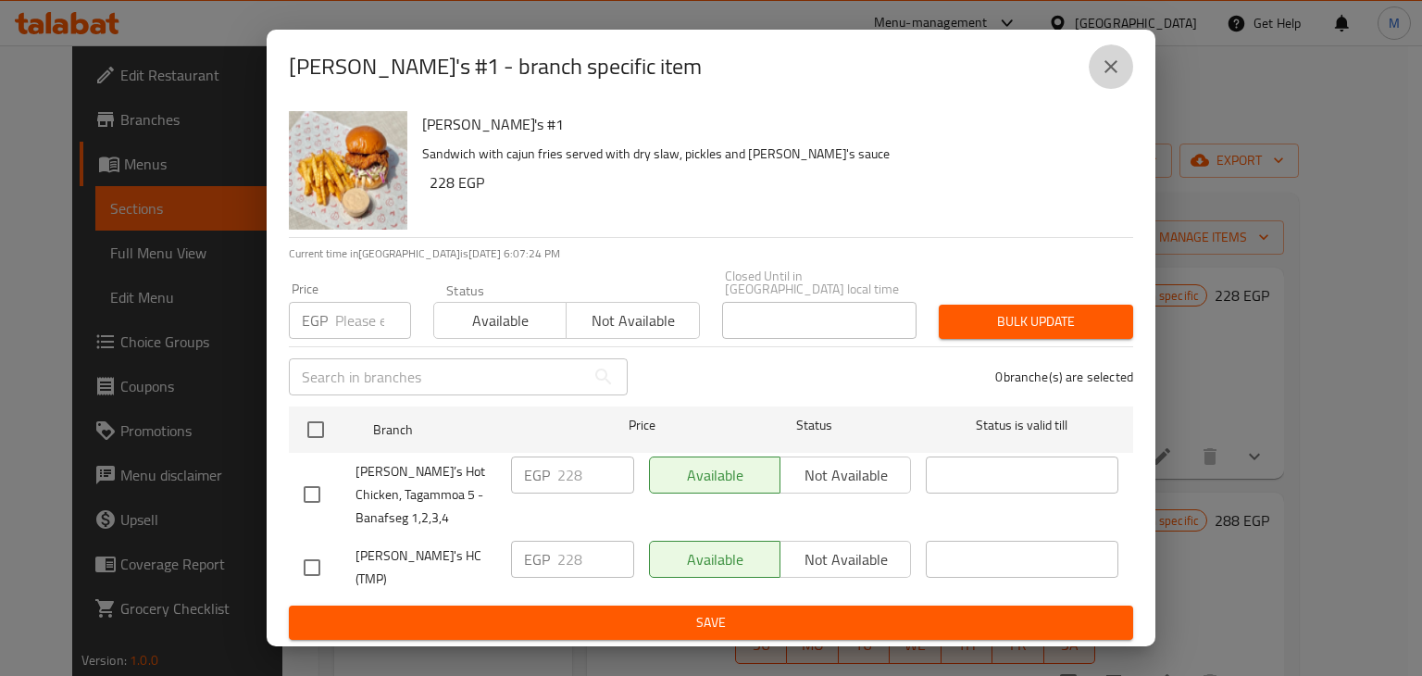
click at [1125, 84] on button "close" at bounding box center [1111, 66] width 44 height 44
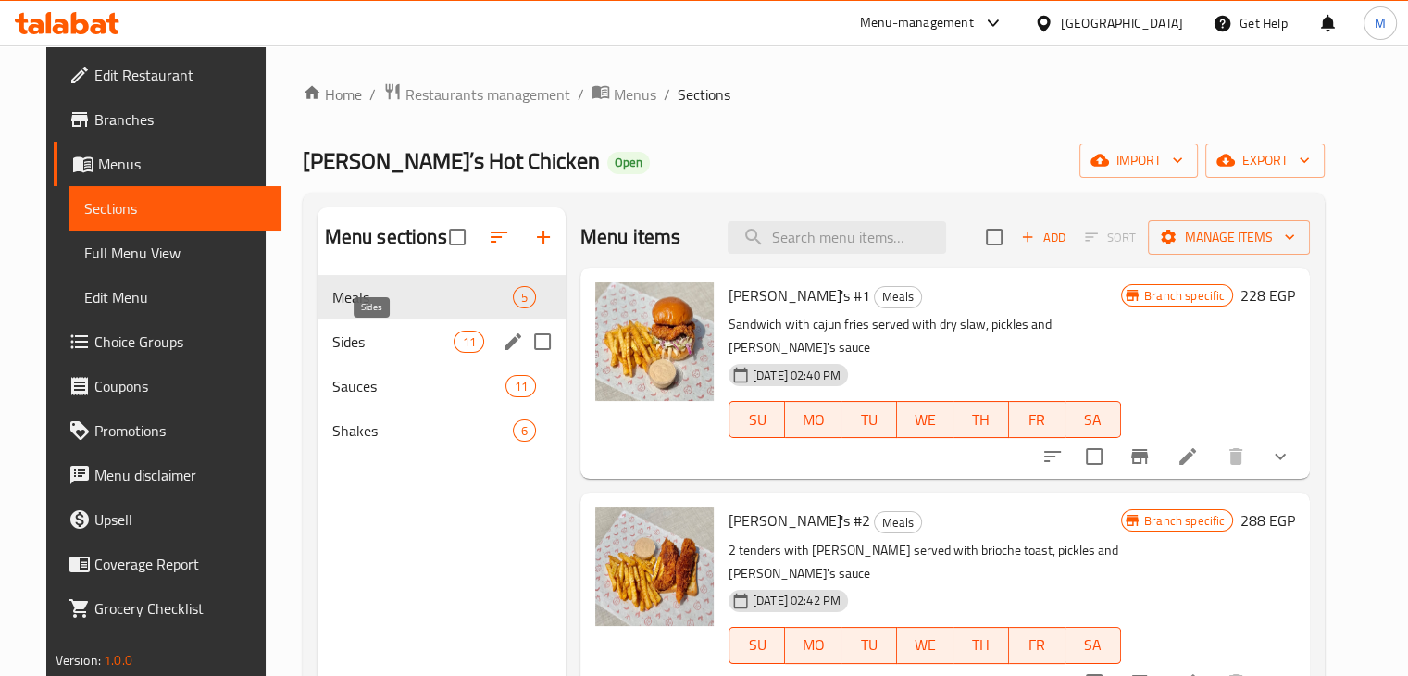
click at [375, 332] on span "Sides" at bounding box center [393, 342] width 122 height 22
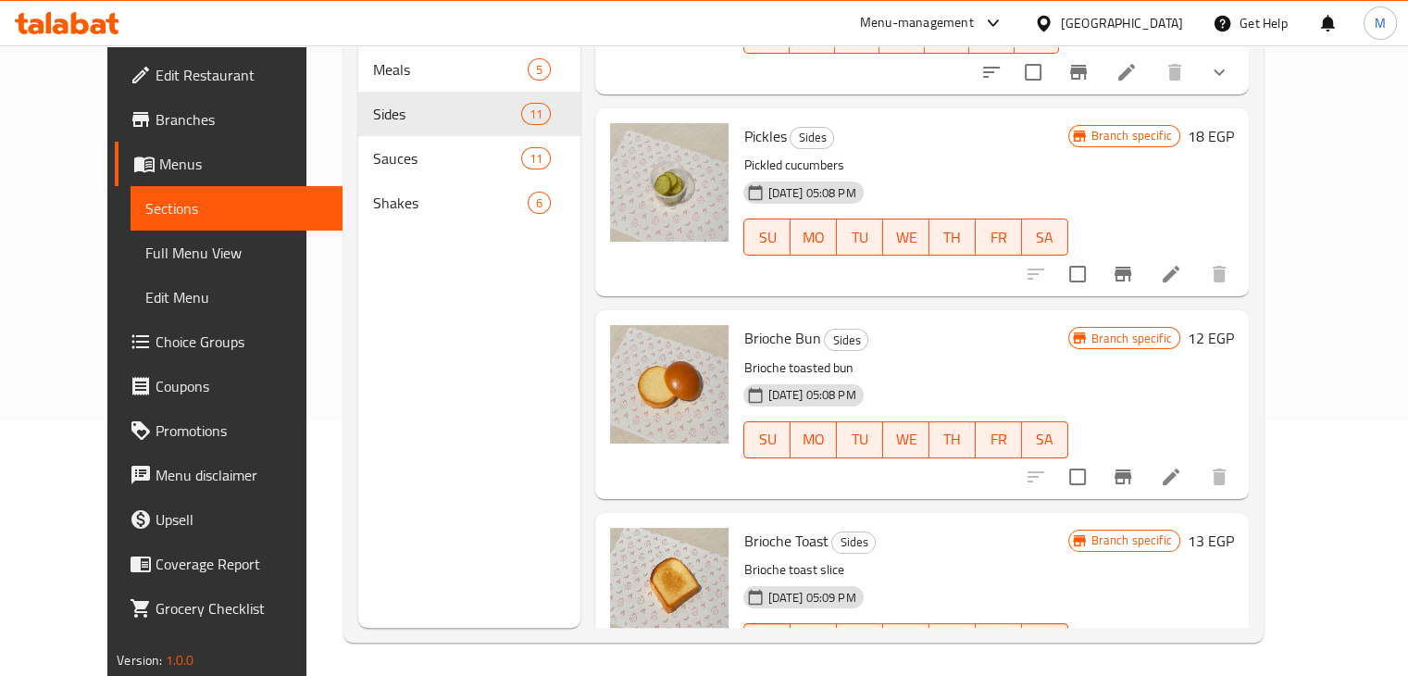
scroll to position [259, 0]
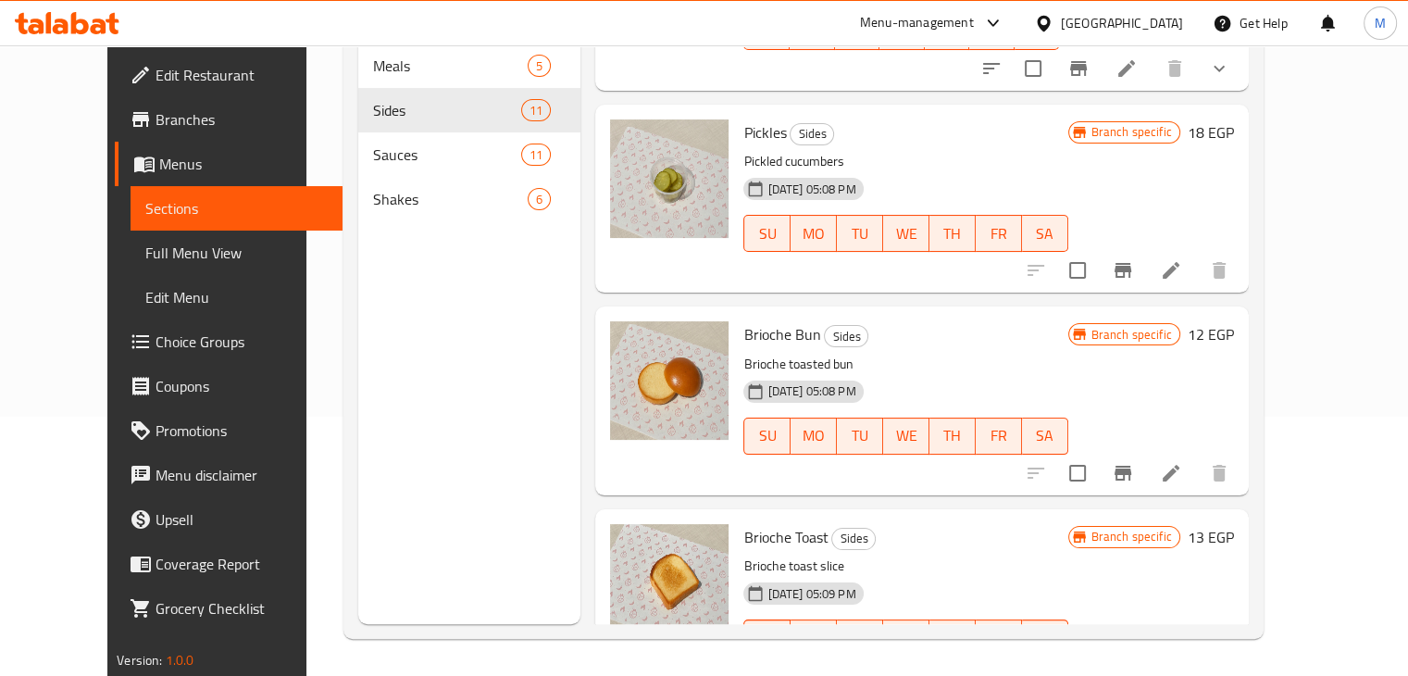
click at [156, 343] on span "Choice Groups" at bounding box center [242, 342] width 172 height 22
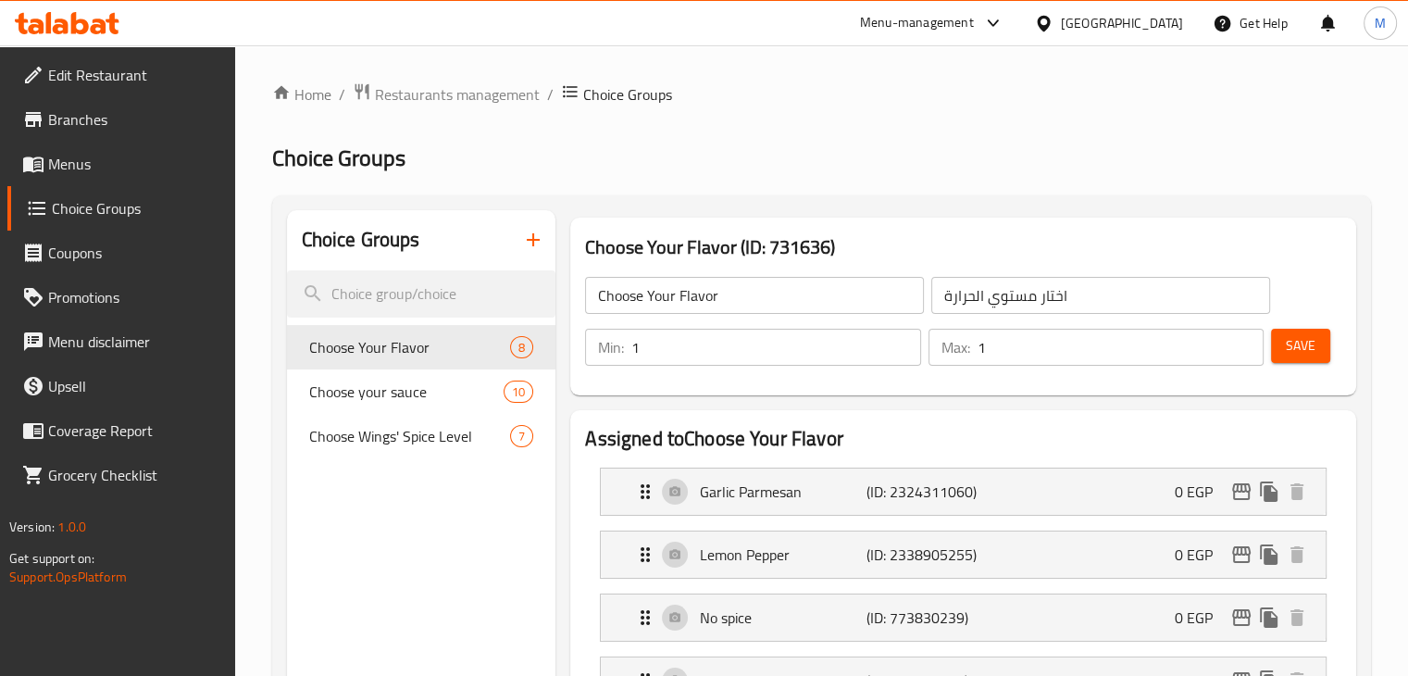
click at [106, 173] on span "Menus" at bounding box center [134, 164] width 172 height 22
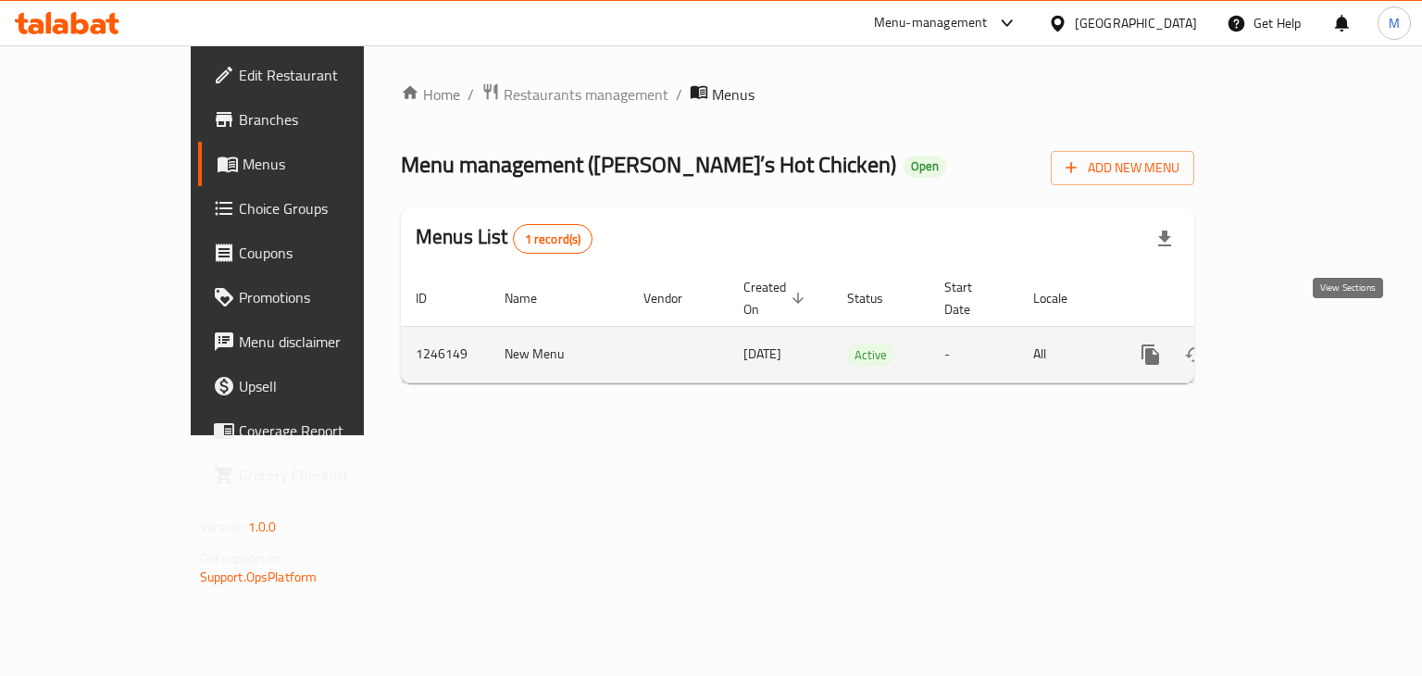
click at [1295, 343] on icon "enhanced table" at bounding box center [1284, 354] width 22 height 22
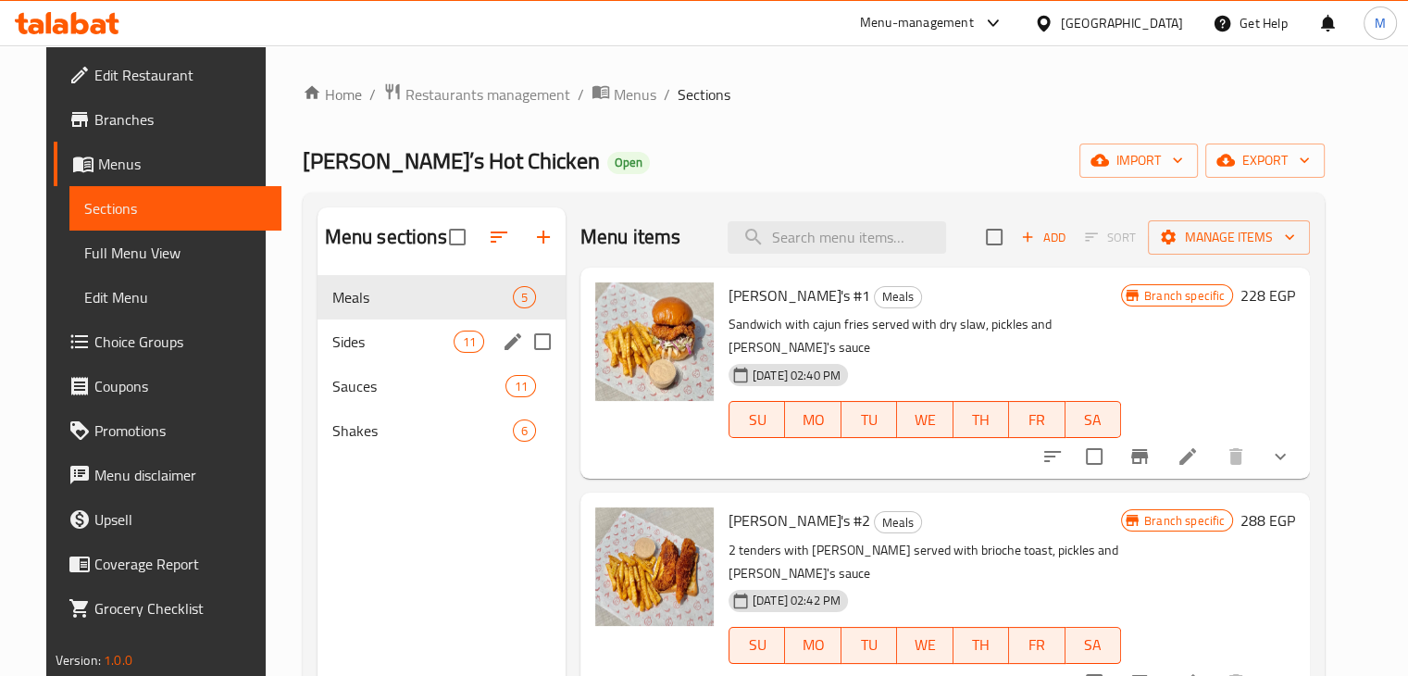
click at [398, 356] on div "Sides 11" at bounding box center [442, 341] width 248 height 44
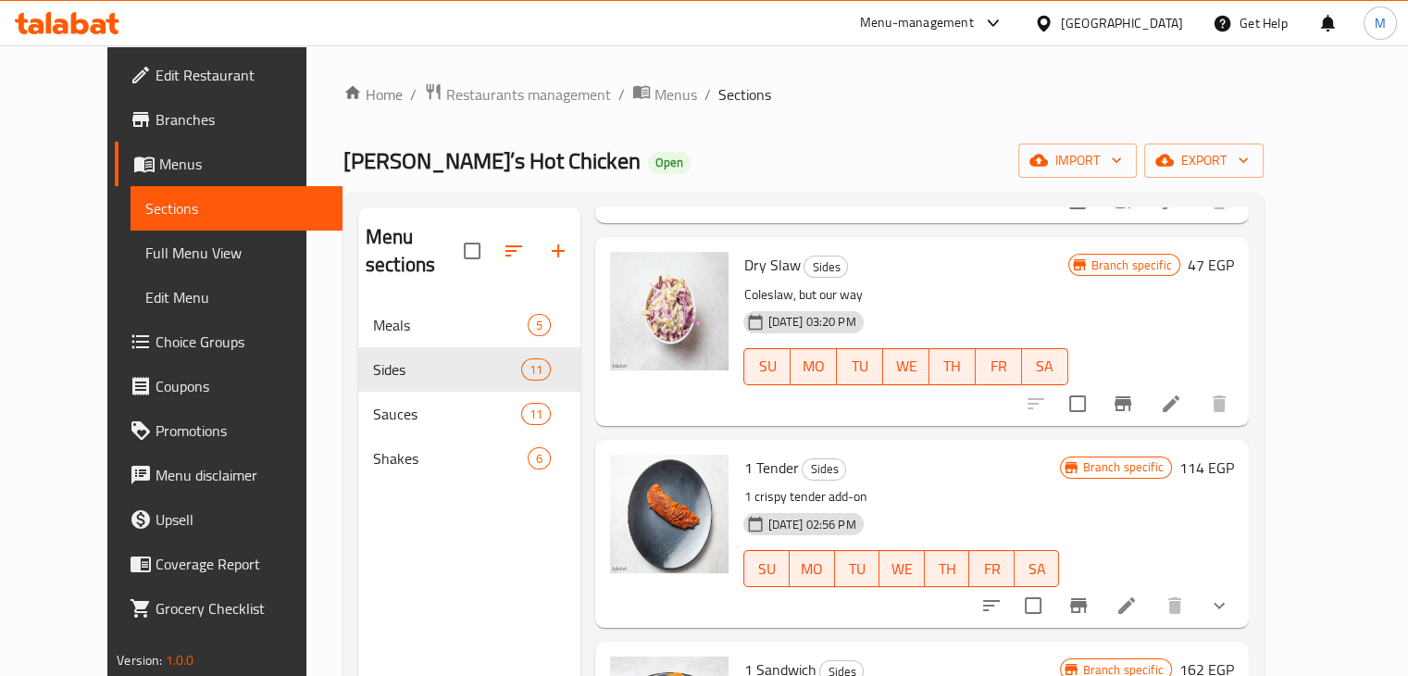
scroll to position [1332, 0]
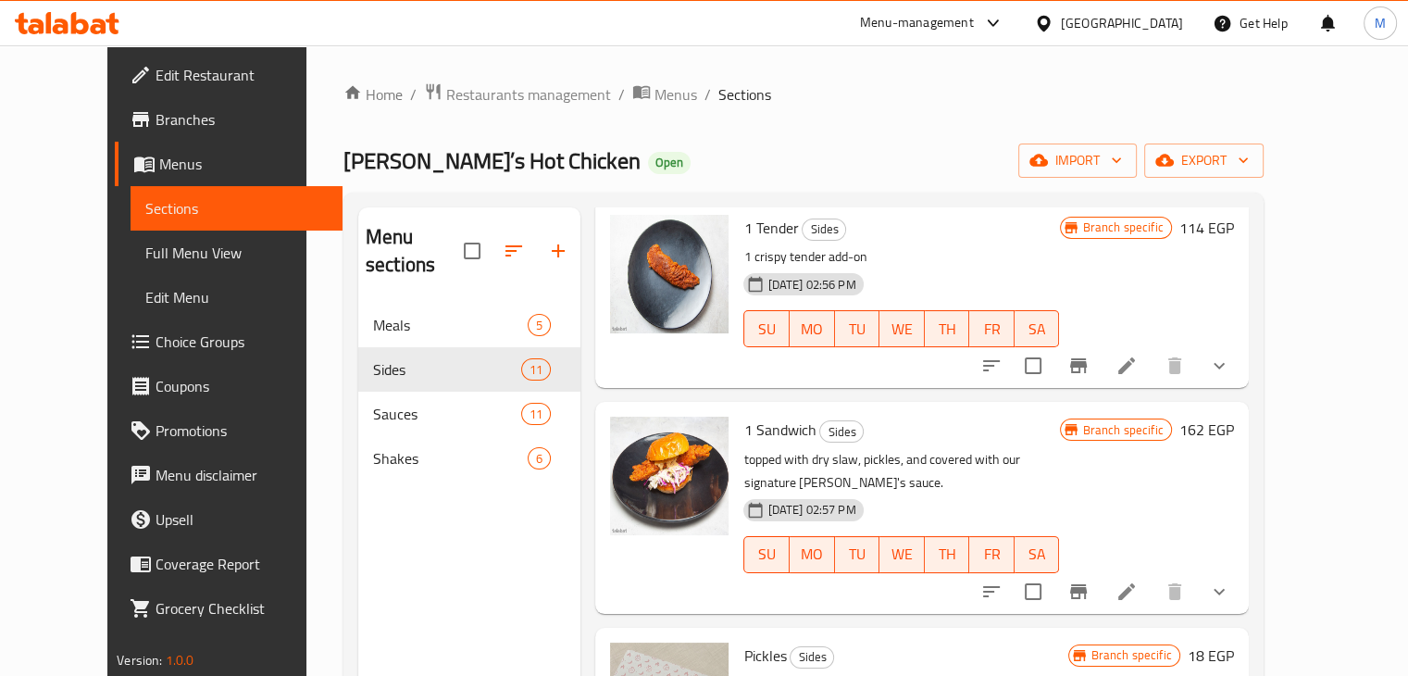
click at [1087, 584] on icon "Branch-specific-item" at bounding box center [1078, 591] width 17 height 15
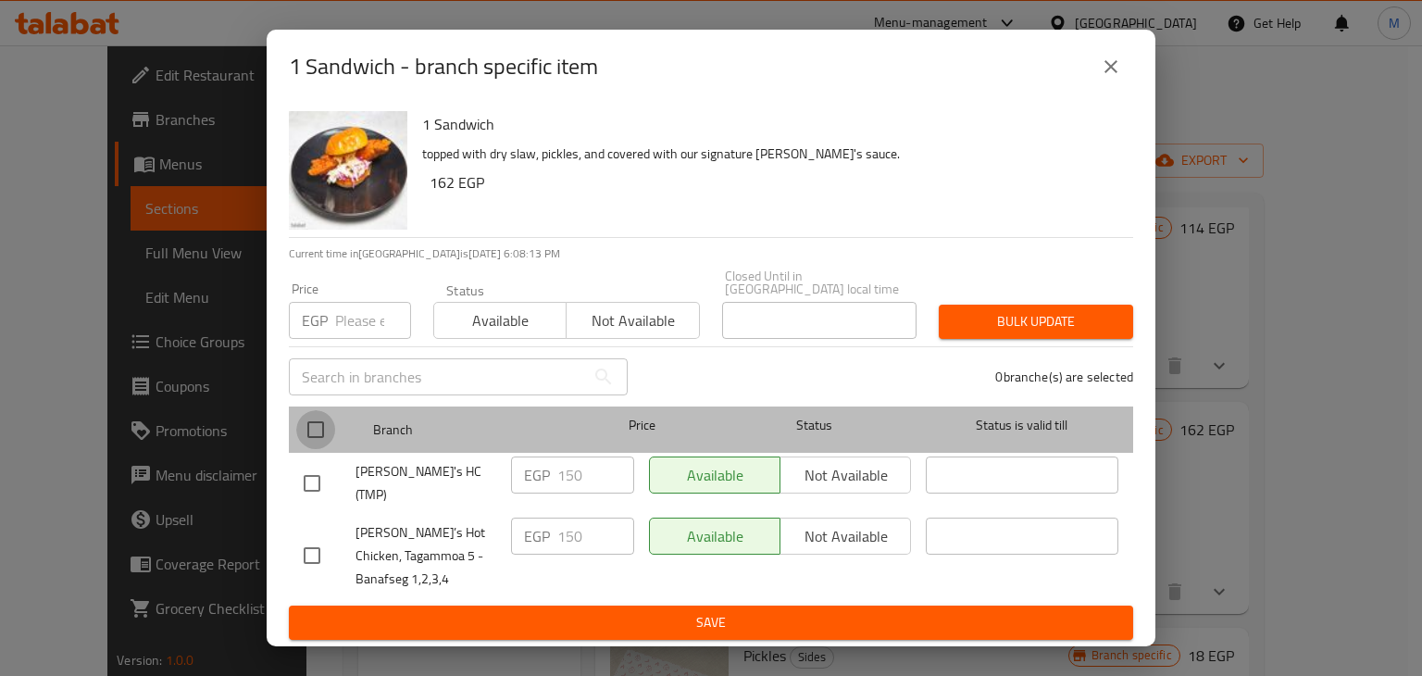
click at [316, 418] on input "checkbox" at bounding box center [315, 429] width 39 height 39
checkbox input "true"
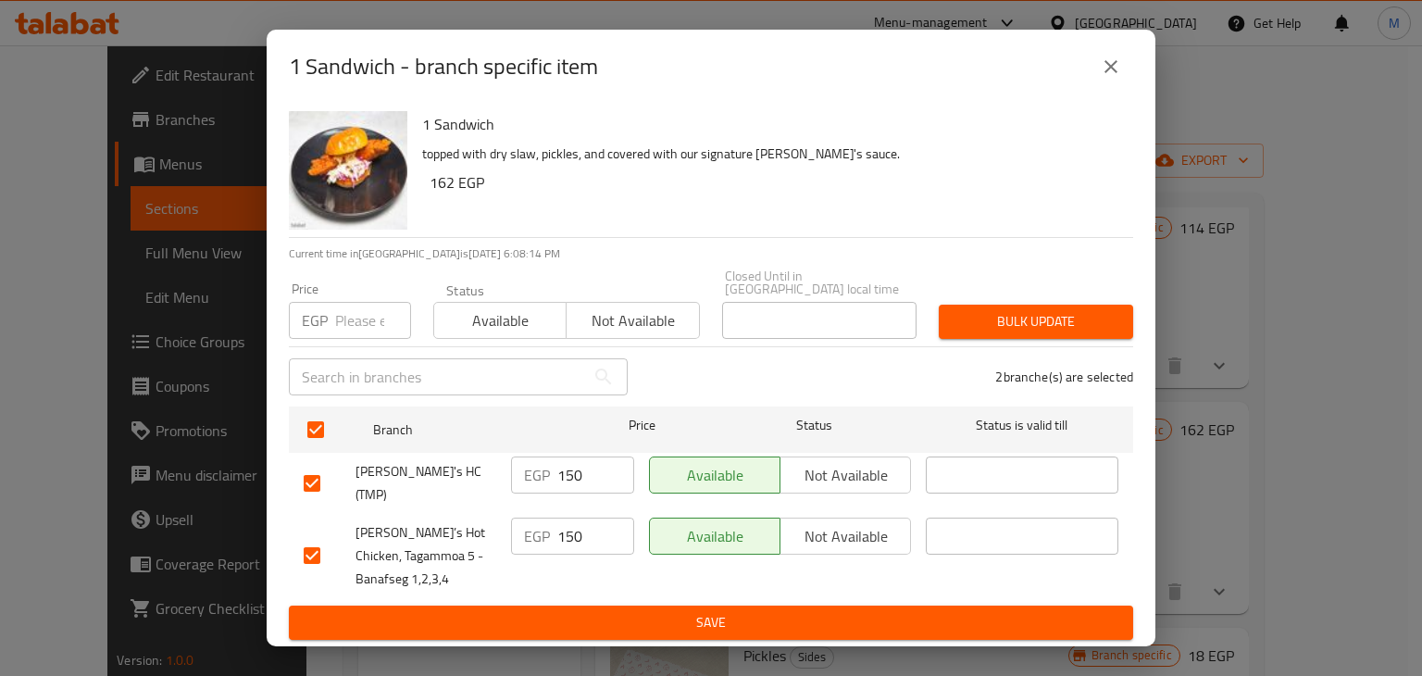
click at [324, 322] on p "EGP" at bounding box center [315, 320] width 26 height 22
click at [357, 322] on input "number" at bounding box center [373, 320] width 76 height 37
type input "162"
click at [526, 326] on span "Available" at bounding box center [501, 320] width 118 height 27
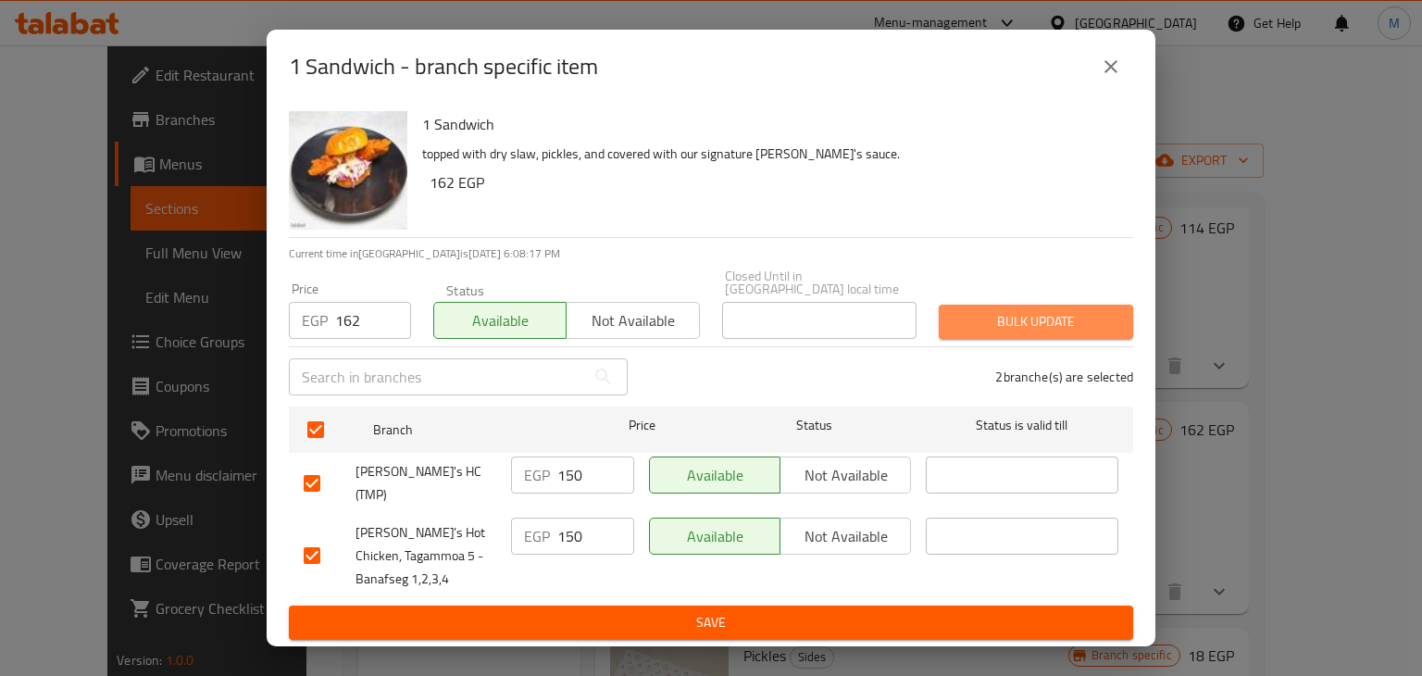
click at [1013, 316] on span "Bulk update" at bounding box center [1036, 321] width 165 height 23
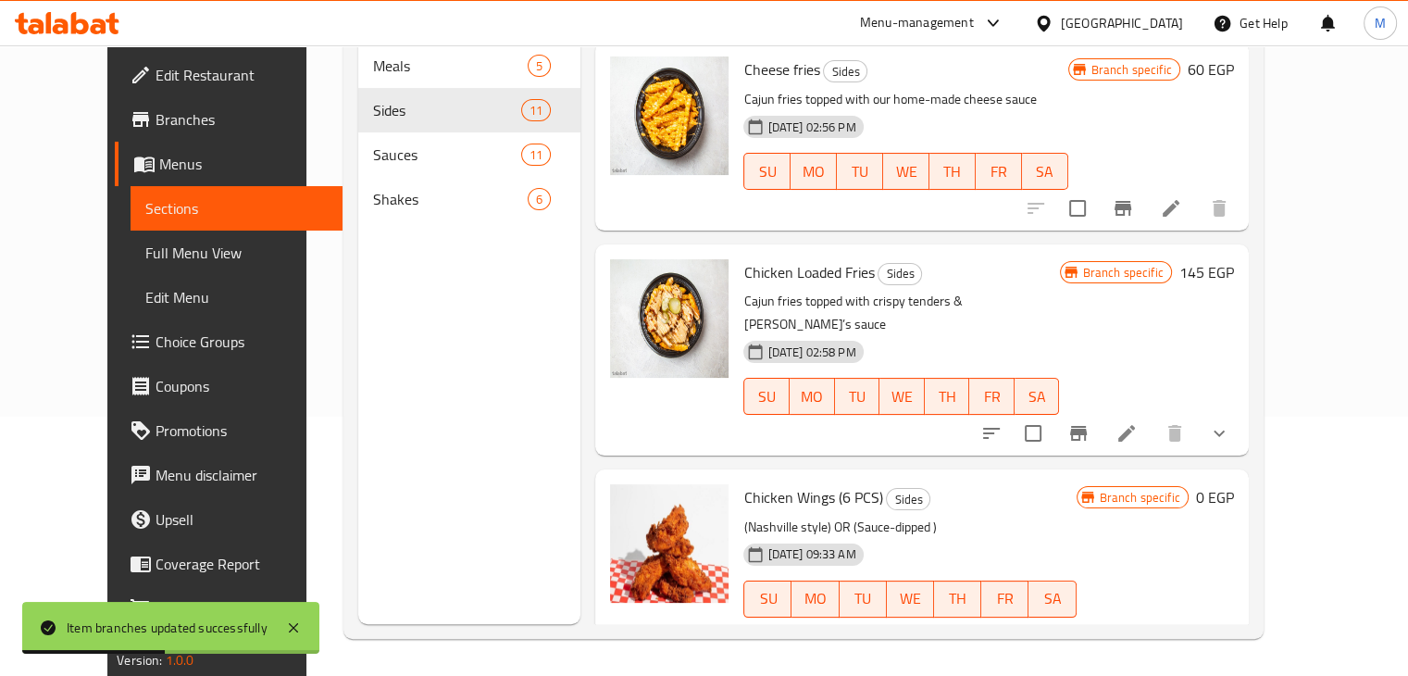
scroll to position [15, 0]
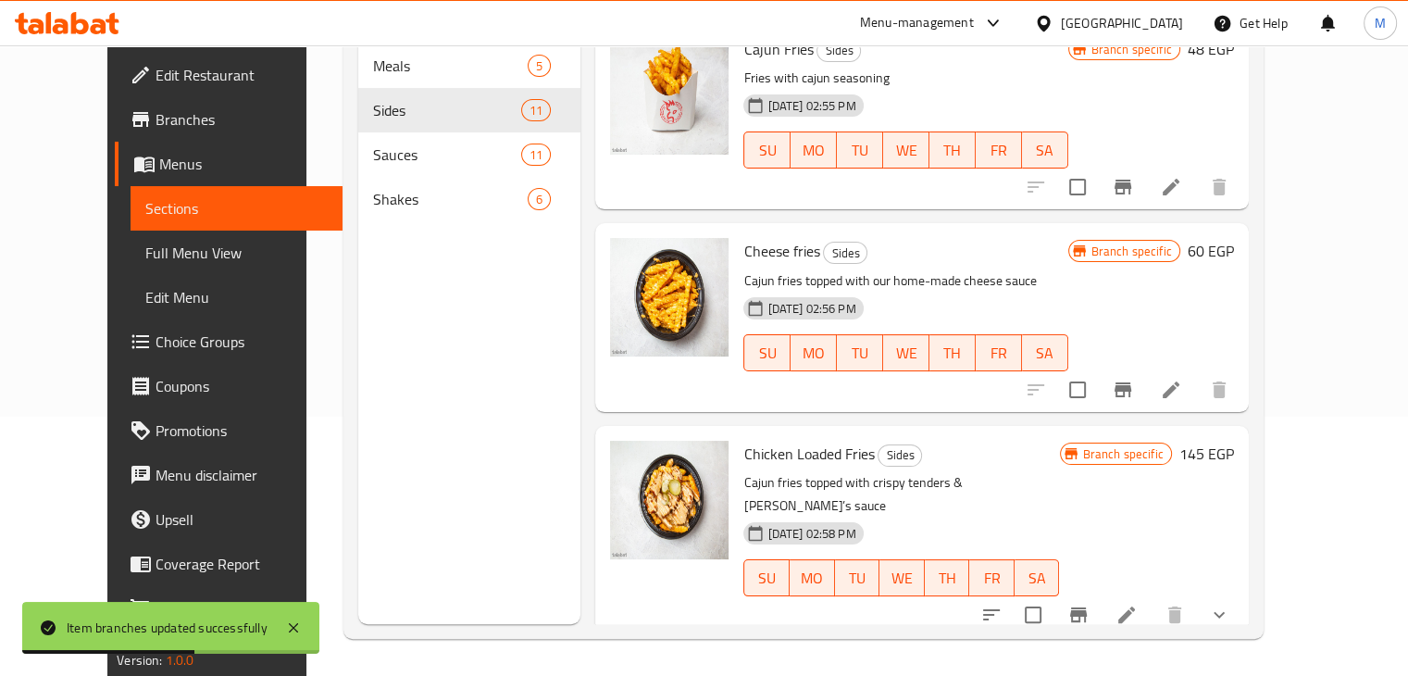
click at [1131, 382] on icon "Branch-specific-item" at bounding box center [1123, 389] width 17 height 15
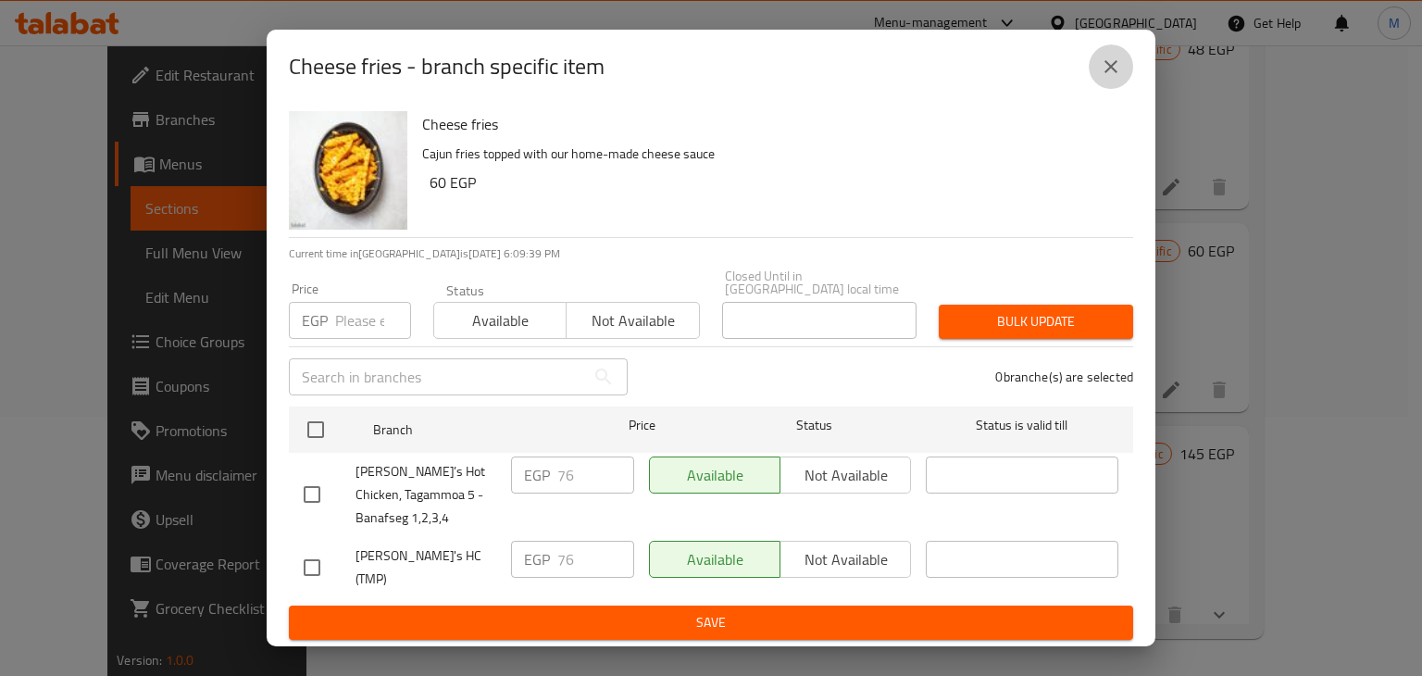
click at [1113, 69] on icon "close" at bounding box center [1111, 67] width 22 height 22
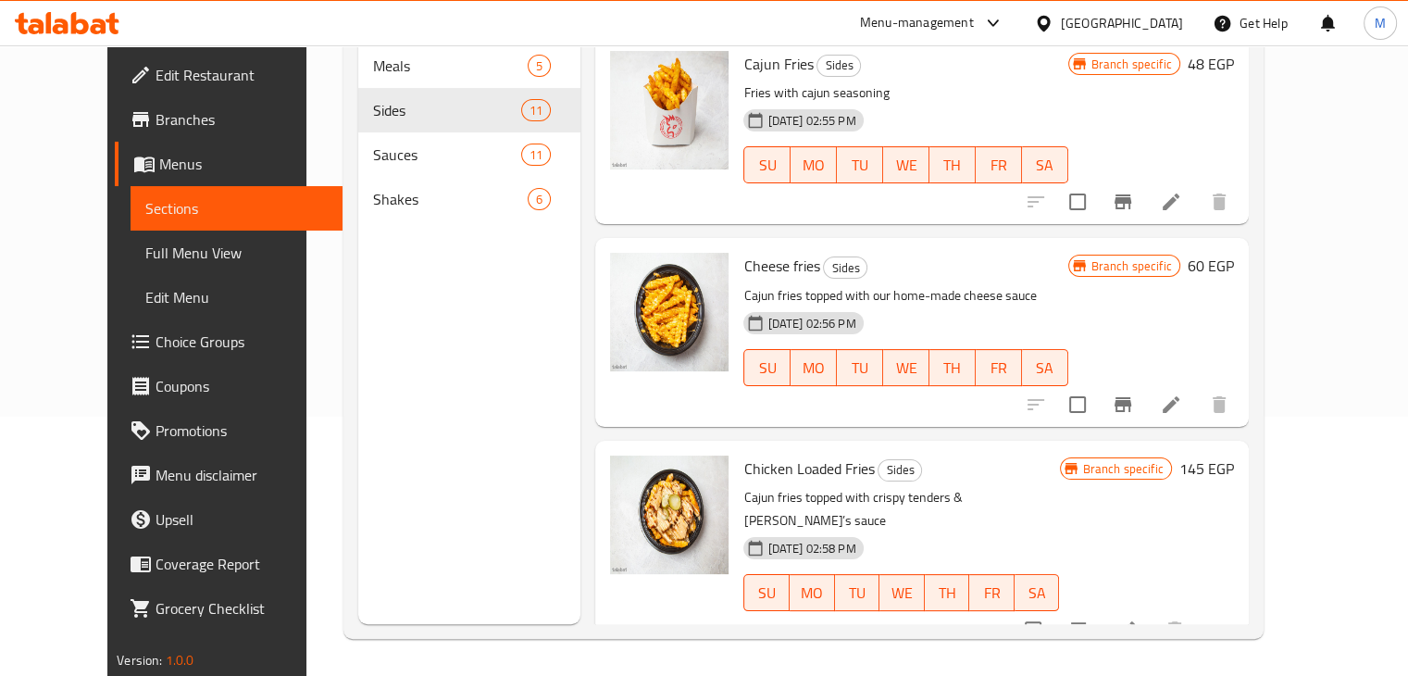
scroll to position [0, 0]
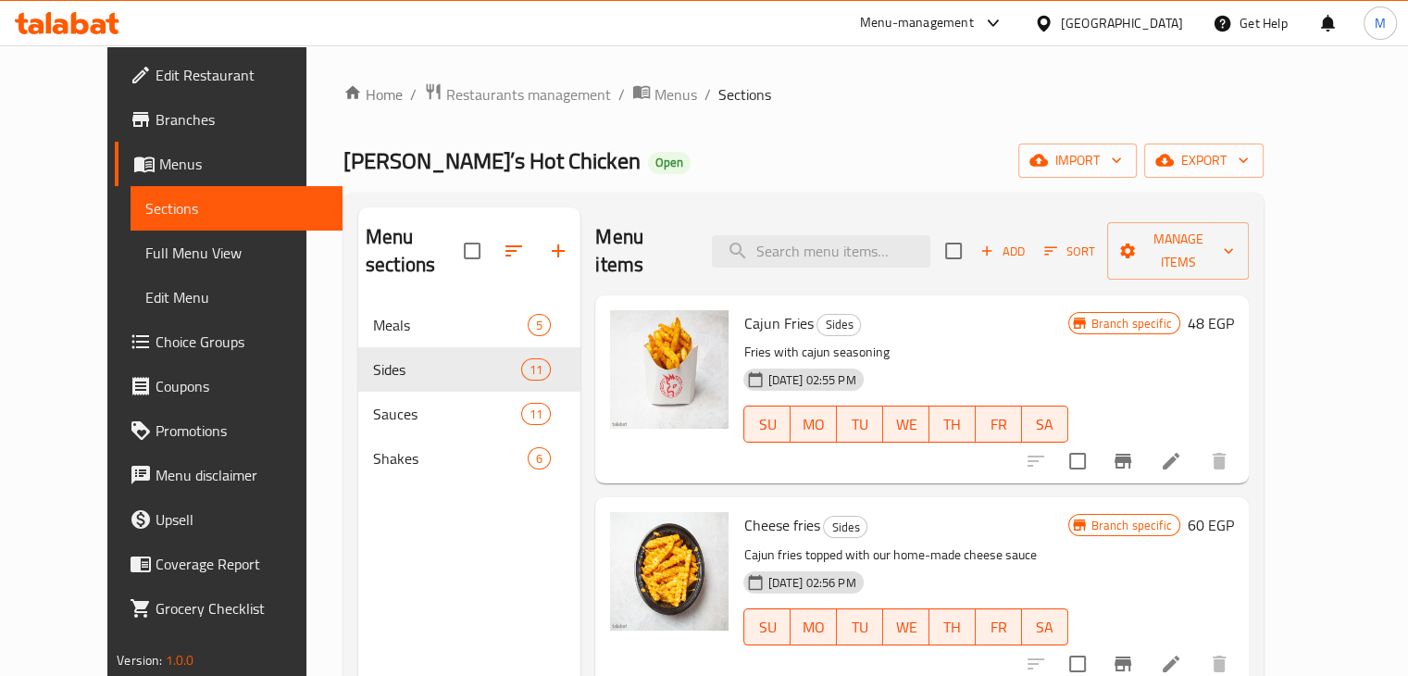
click at [1131, 454] on icon "Branch-specific-item" at bounding box center [1123, 461] width 17 height 15
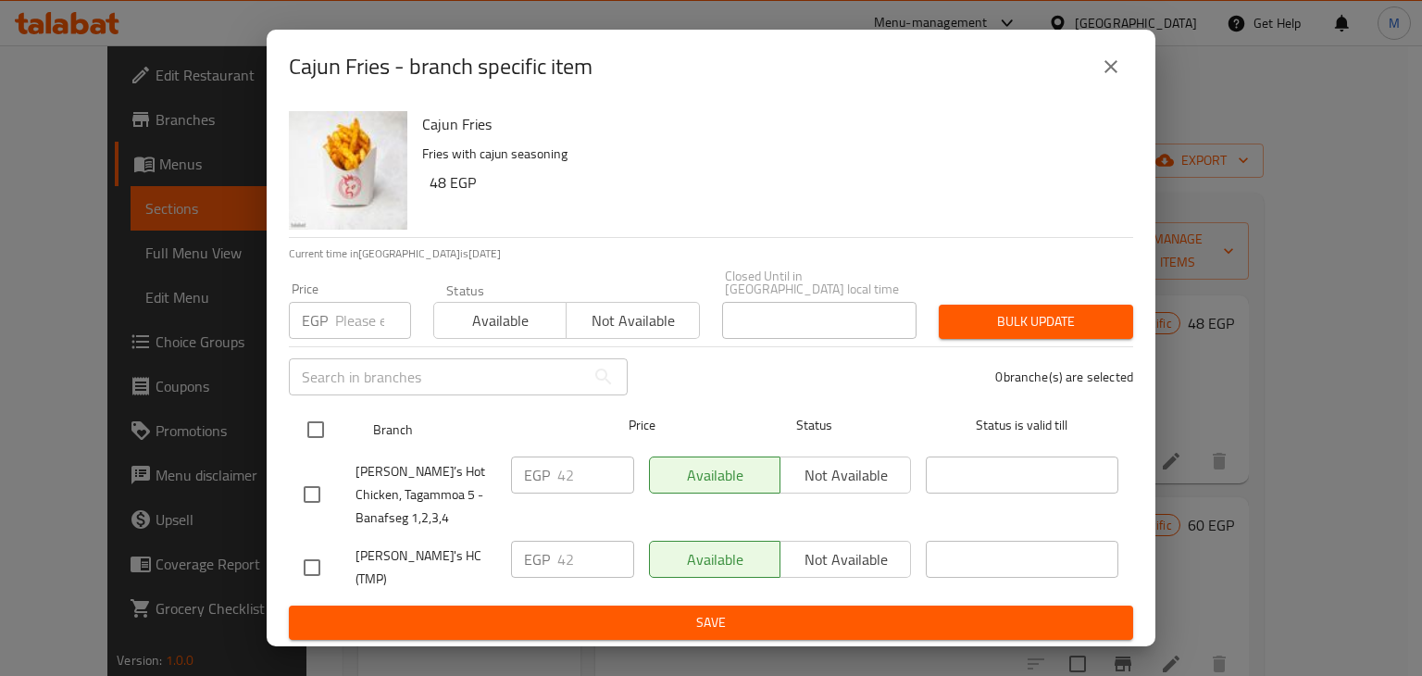
click at [326, 421] on input "checkbox" at bounding box center [315, 429] width 39 height 39
checkbox input "true"
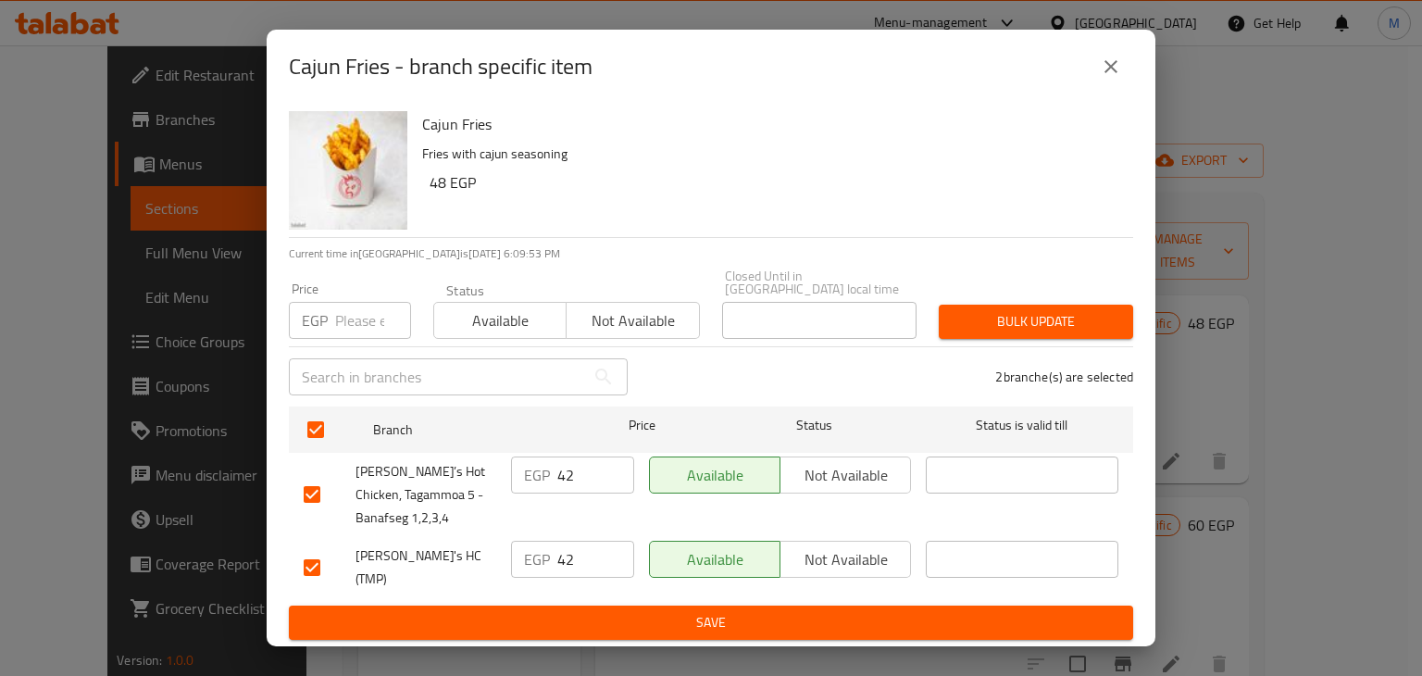
click at [323, 340] on div "Price EGP Price" at bounding box center [350, 310] width 144 height 79
click at [349, 331] on input "number" at bounding box center [373, 320] width 76 height 37
type input "48"
click at [518, 328] on span "Available" at bounding box center [501, 320] width 118 height 27
click at [1003, 314] on span "Bulk update" at bounding box center [1036, 321] width 165 height 23
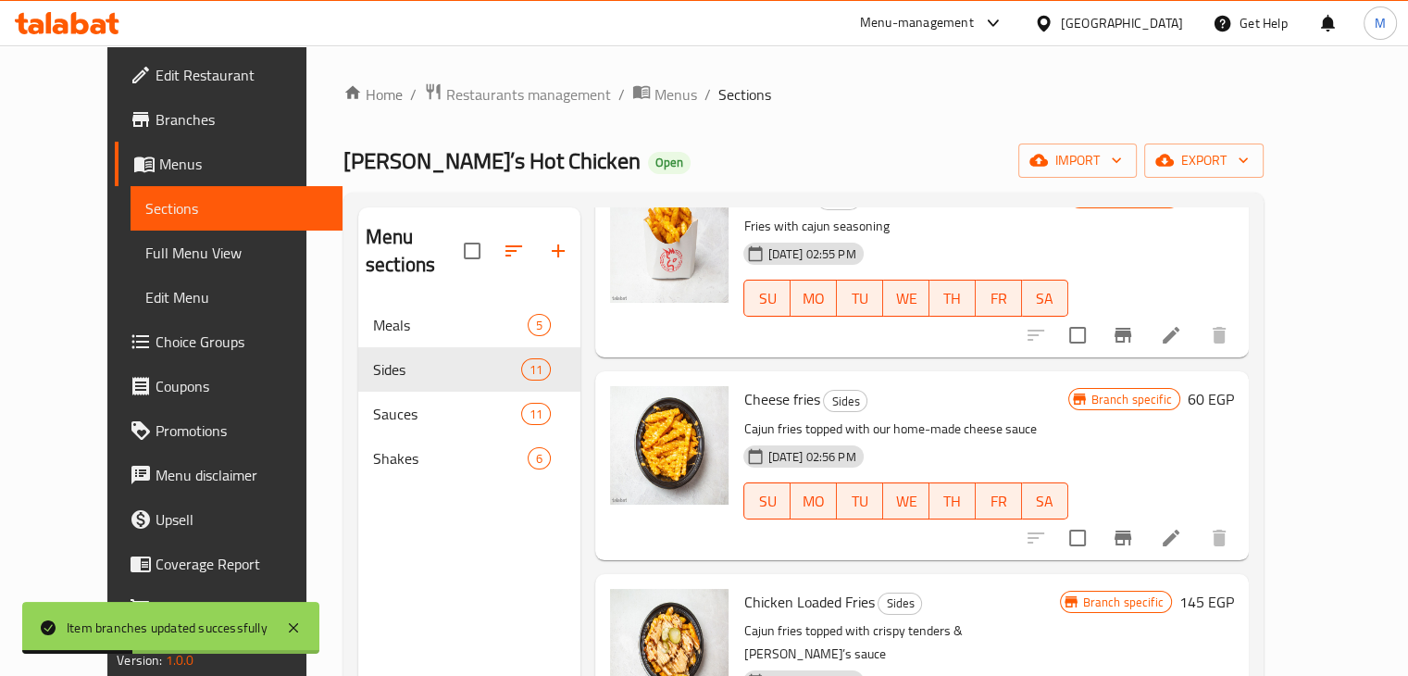
scroll to position [356, 0]
